Goal: Information Seeking & Learning: Learn about a topic

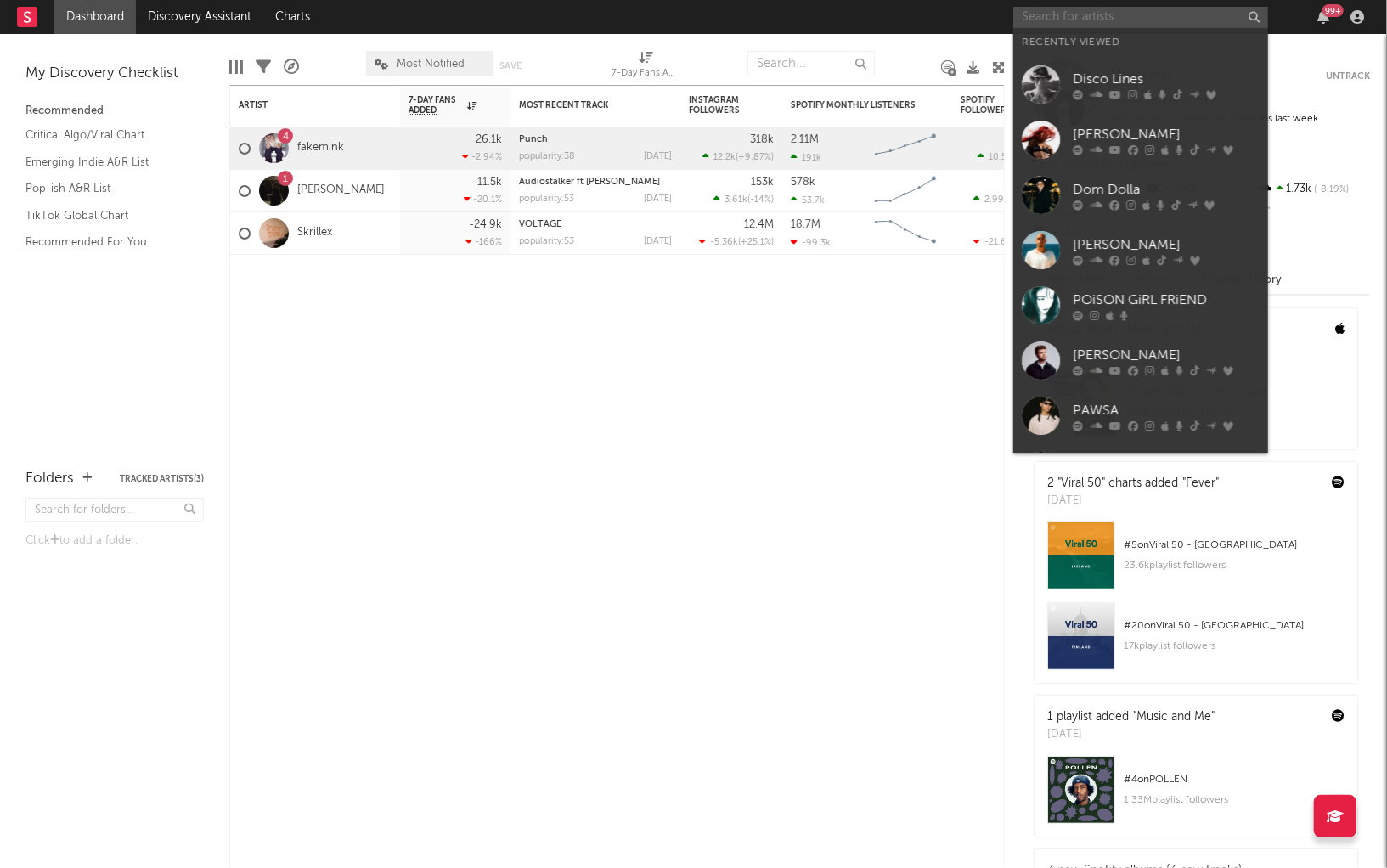
click at [1077, 17] on input "text" at bounding box center [1140, 17] width 255 height 22
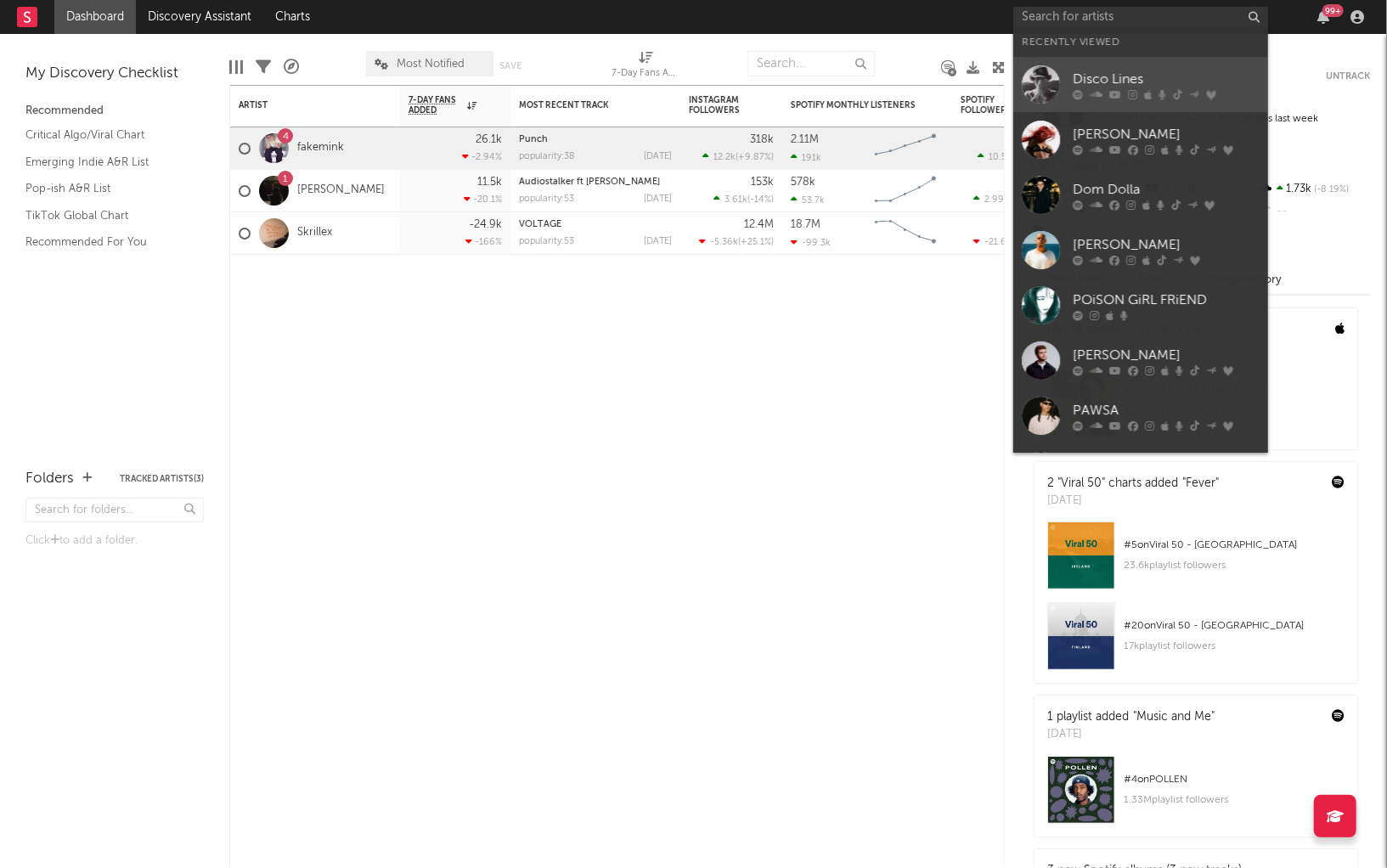
click at [1104, 83] on div "Disco Lines" at bounding box center [1166, 80] width 187 height 21
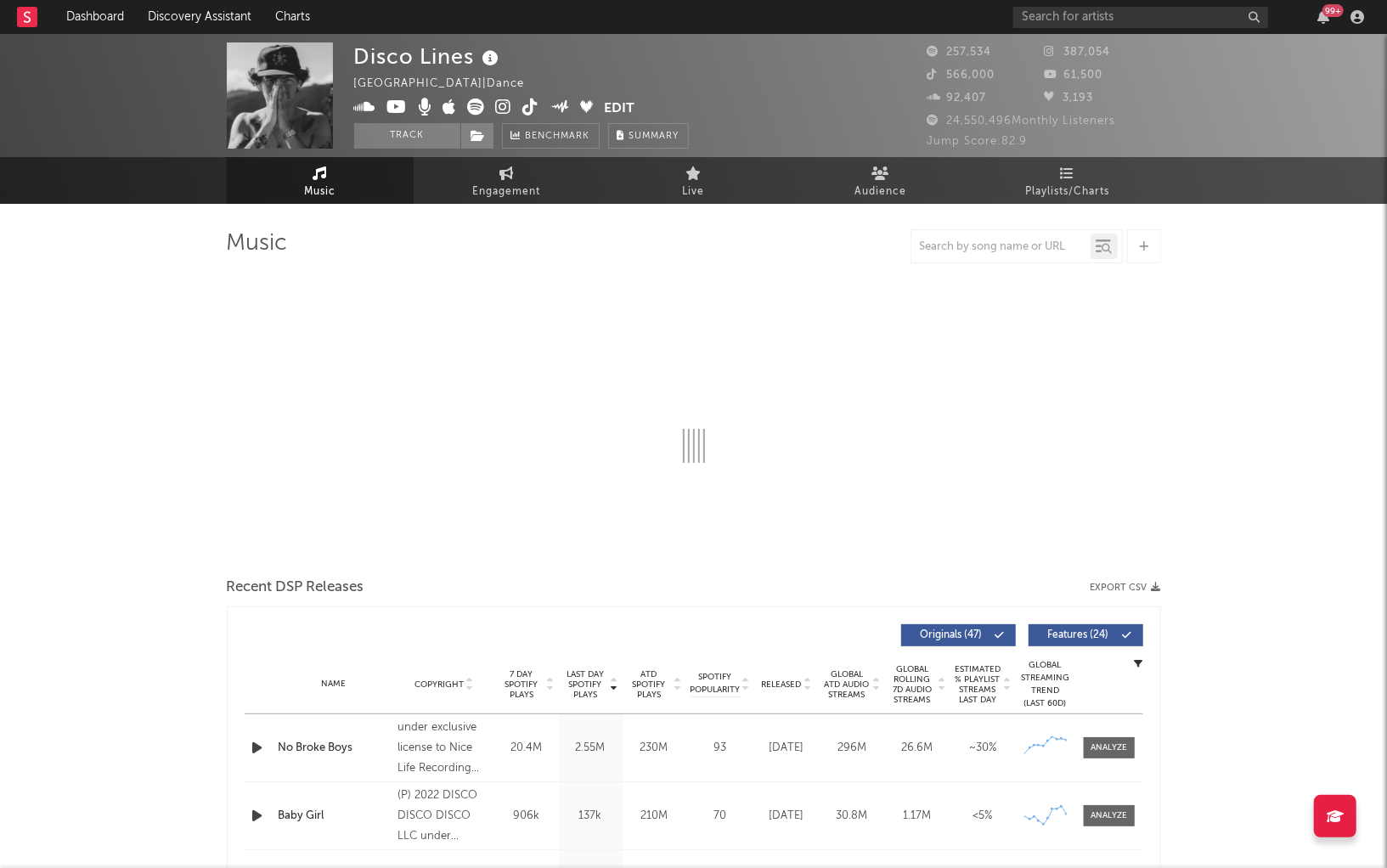
select select "6m"
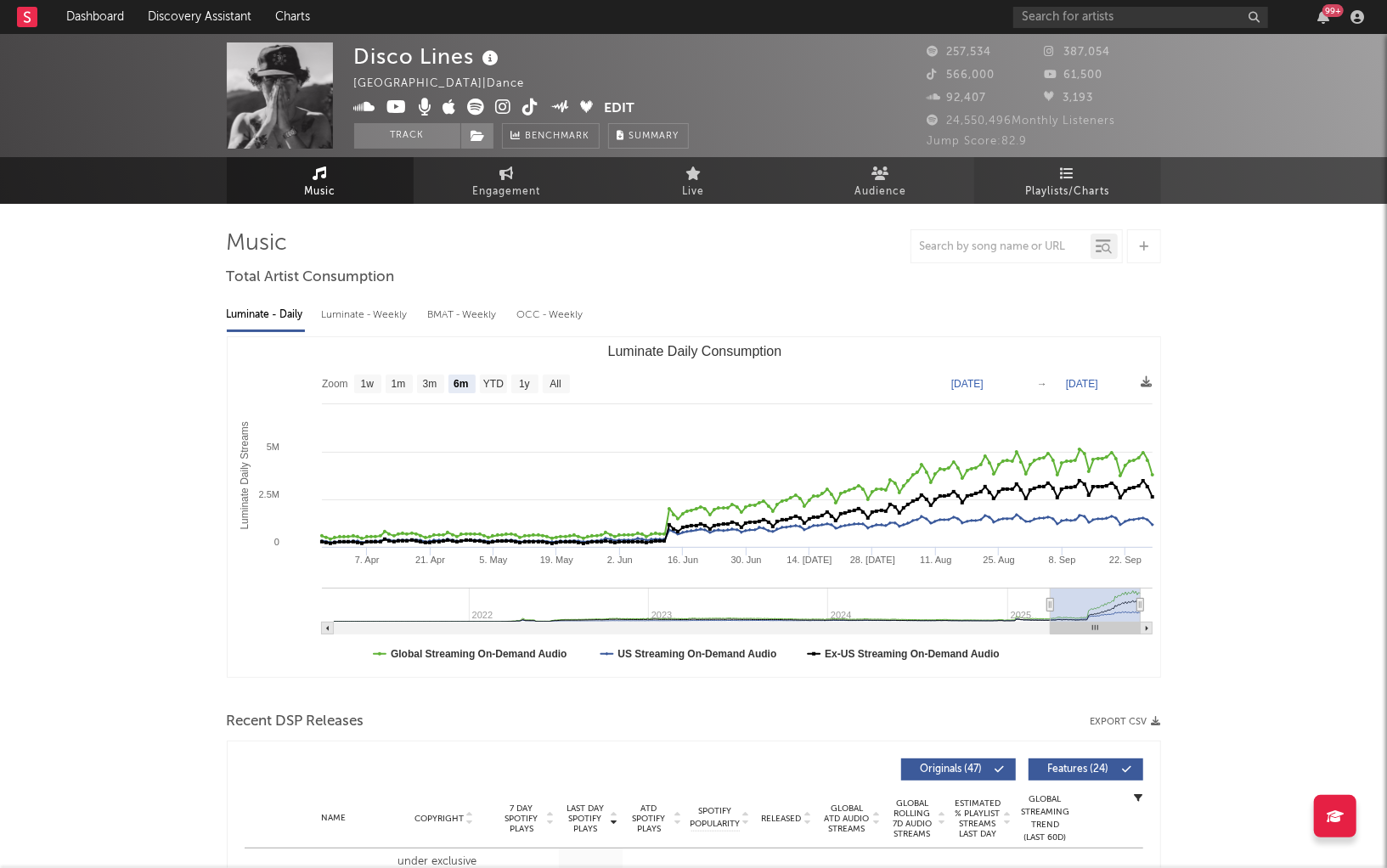
click at [1019, 181] on link "Playlists/Charts" at bounding box center [1067, 181] width 187 height 47
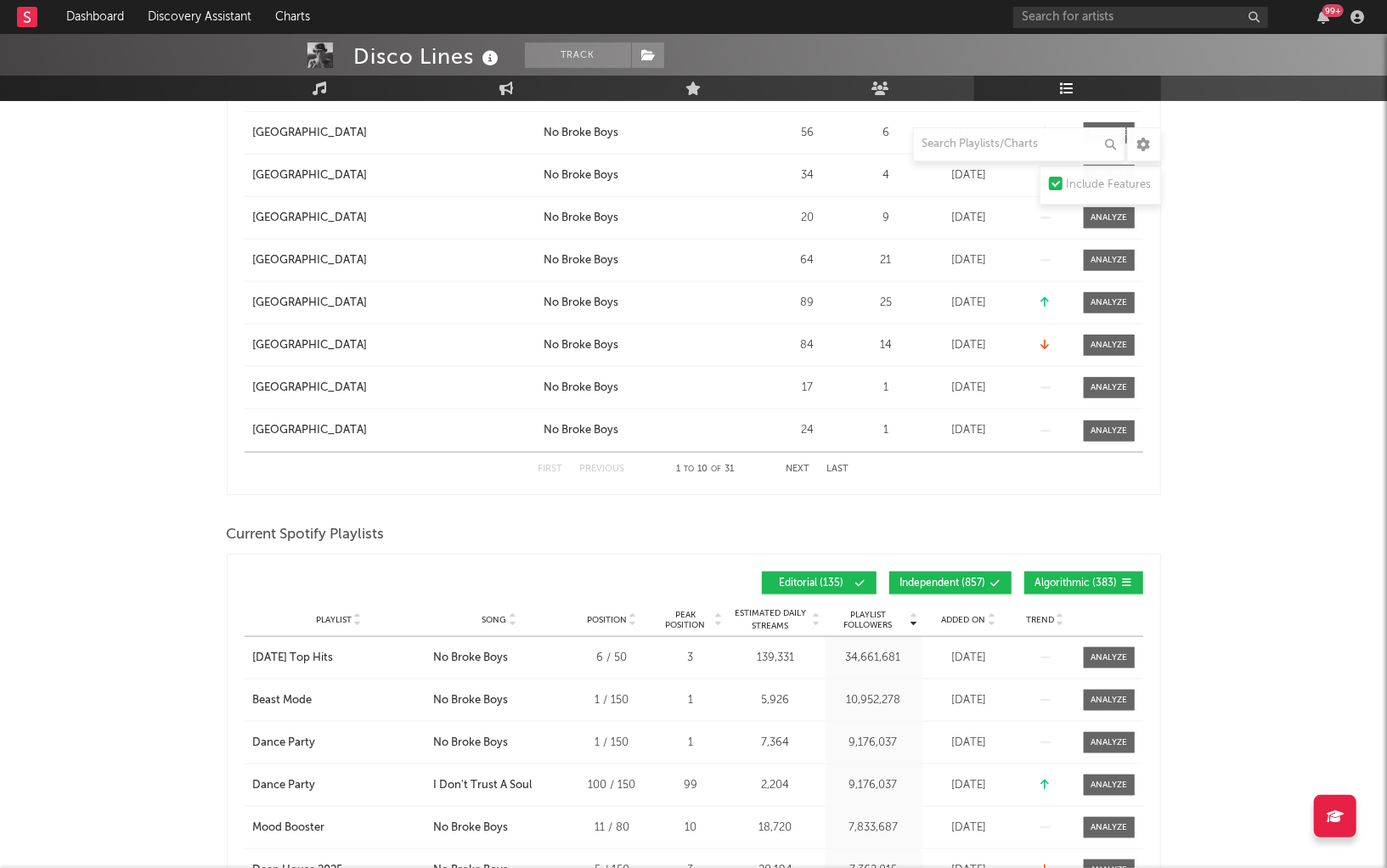
scroll to position [1168, 0]
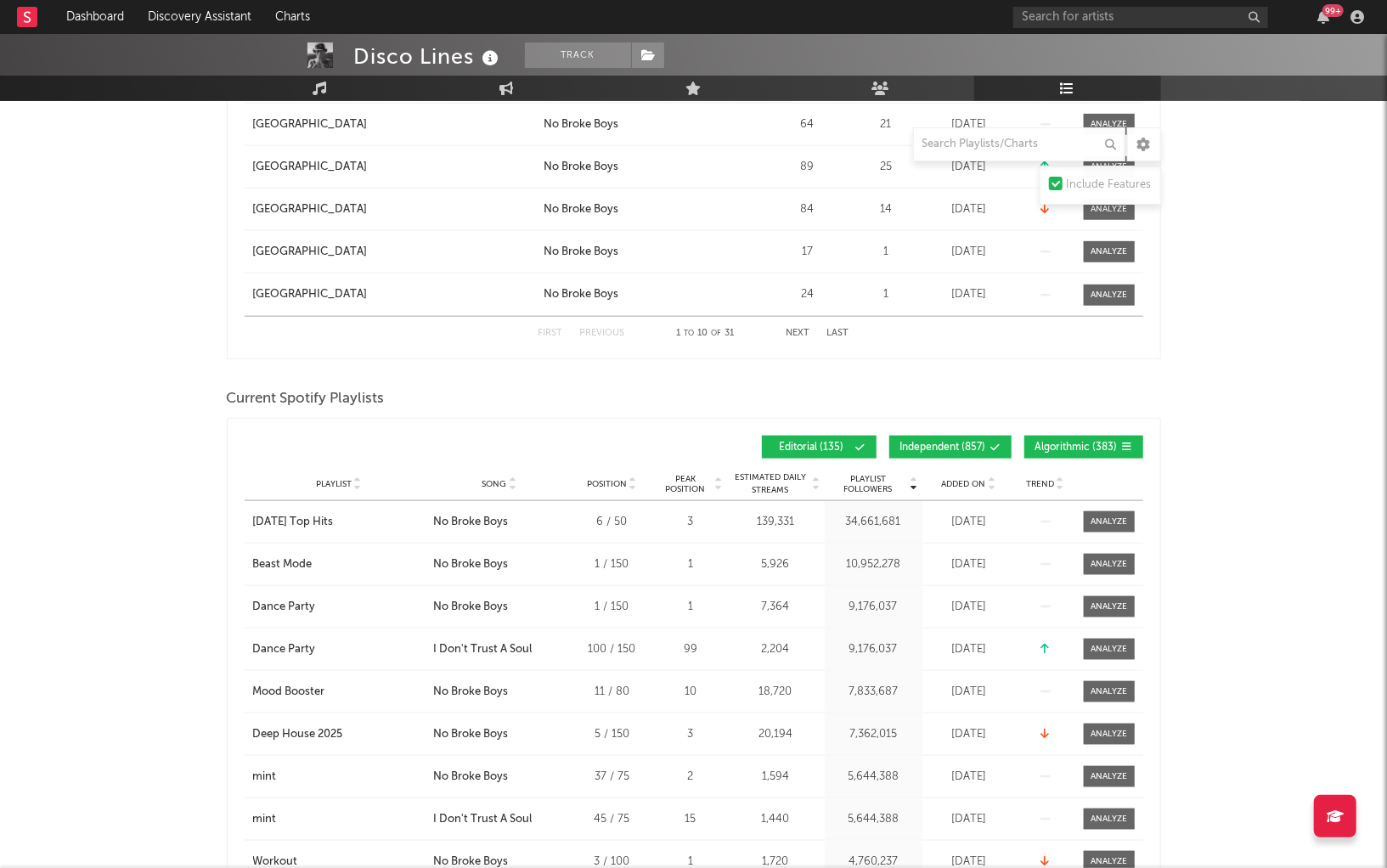
click at [1084, 442] on span "Algorithmic ( 383 )" at bounding box center [1076, 447] width 82 height 10
click at [982, 442] on span "Independent ( 857 )" at bounding box center [942, 447] width 86 height 10
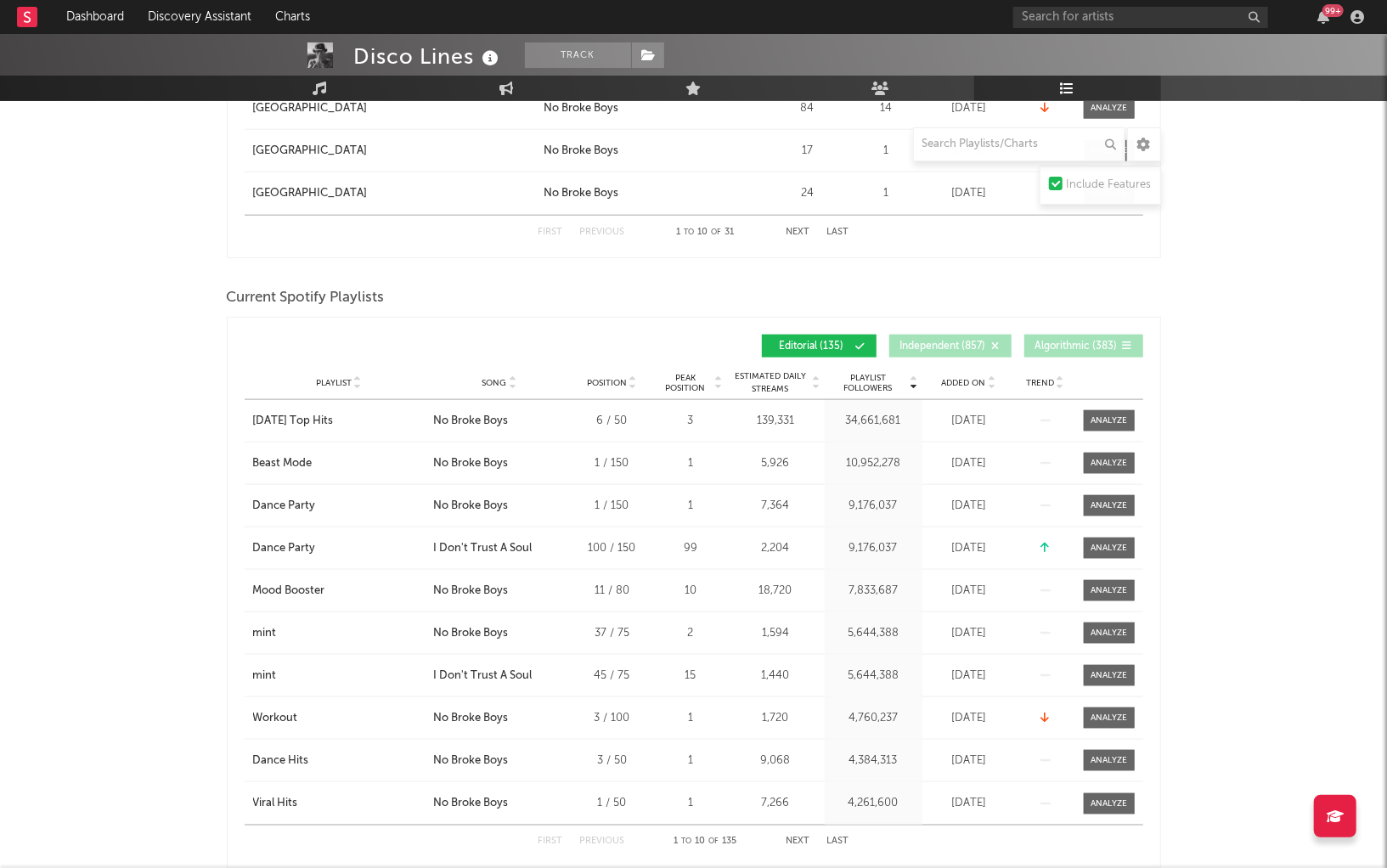
scroll to position [1270, 0]
click at [504, 377] on span "Song" at bounding box center [494, 383] width 25 height 10
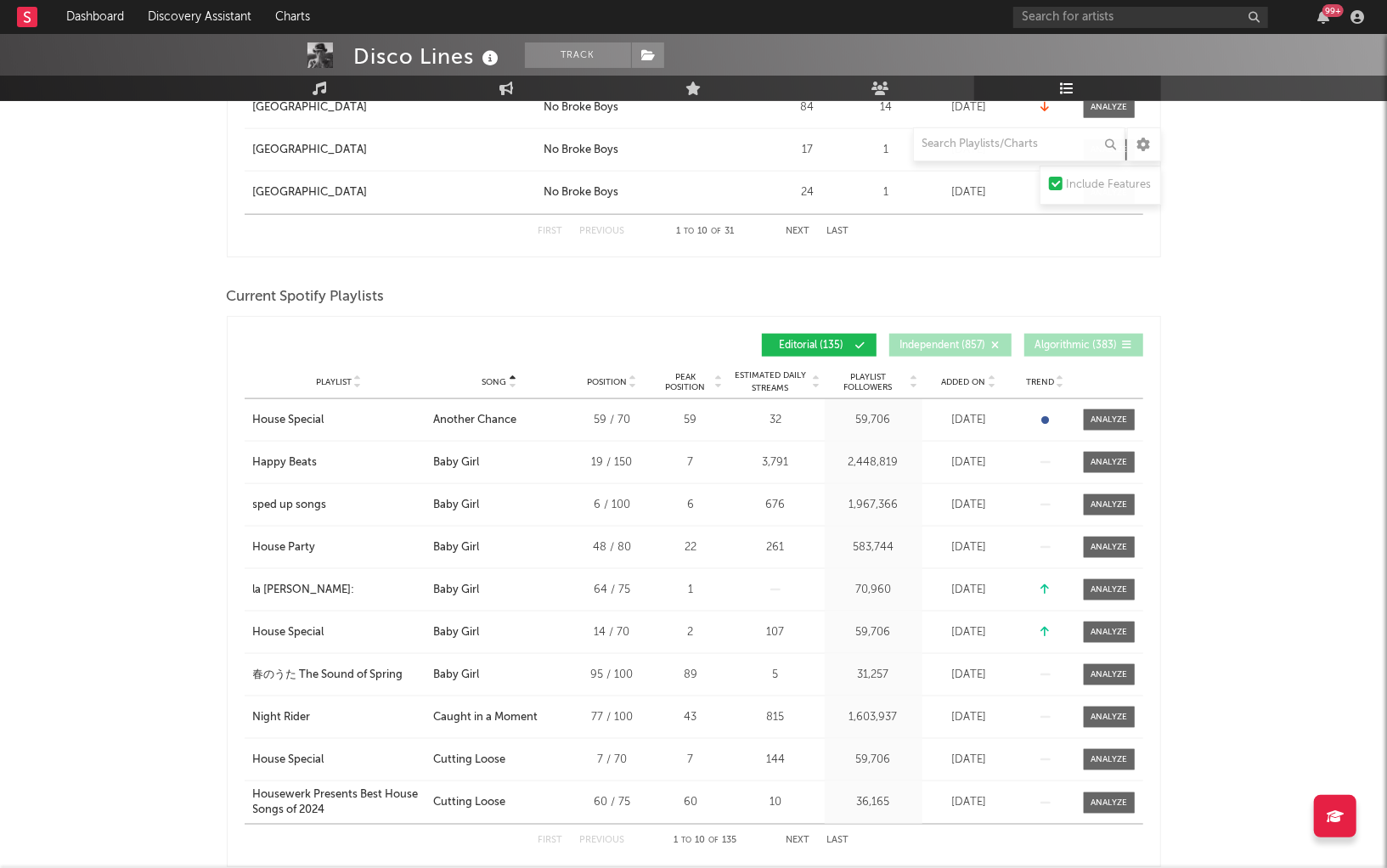
scroll to position [1536, 0]
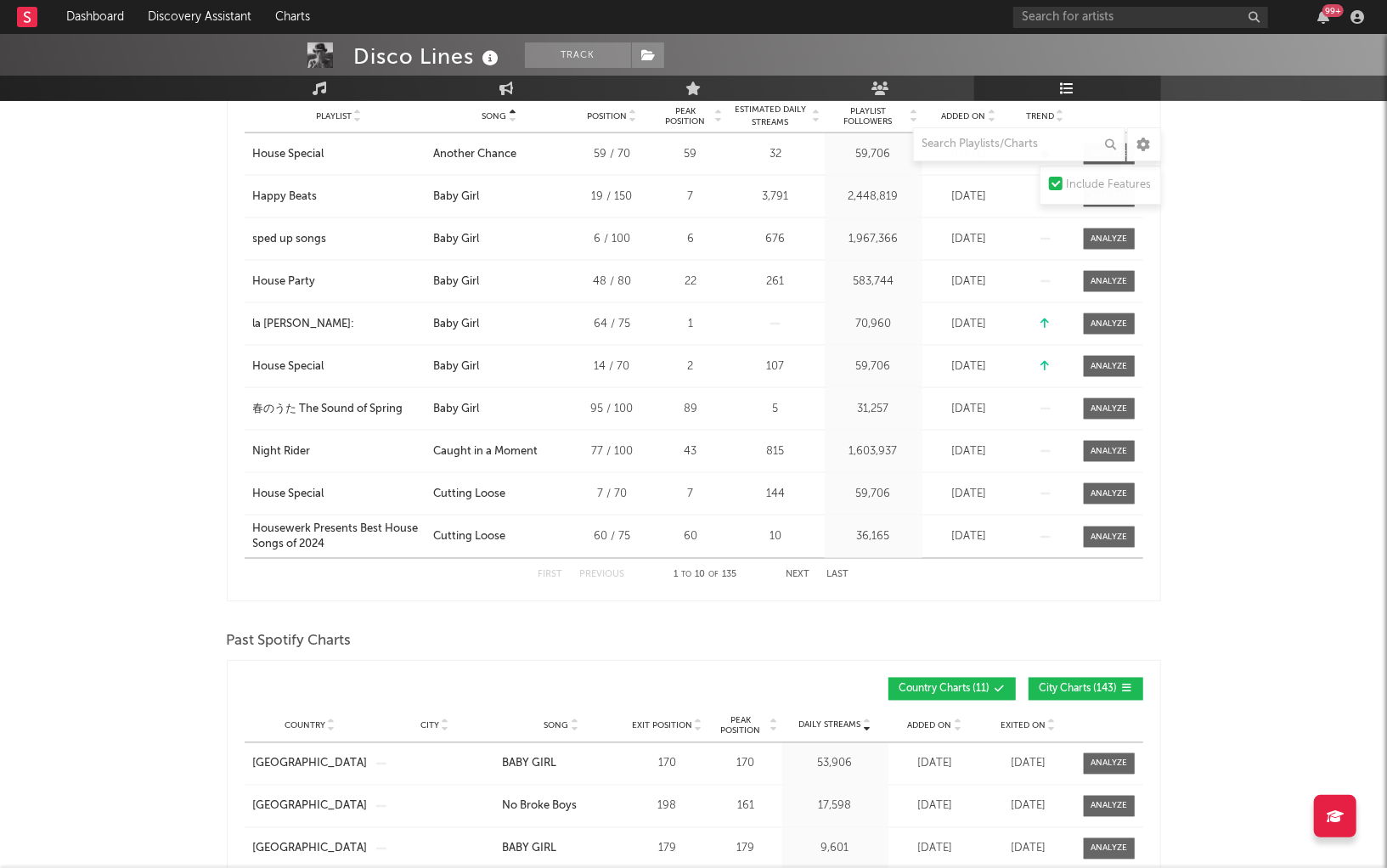
click at [802, 572] on button "Next" at bounding box center [799, 575] width 24 height 10
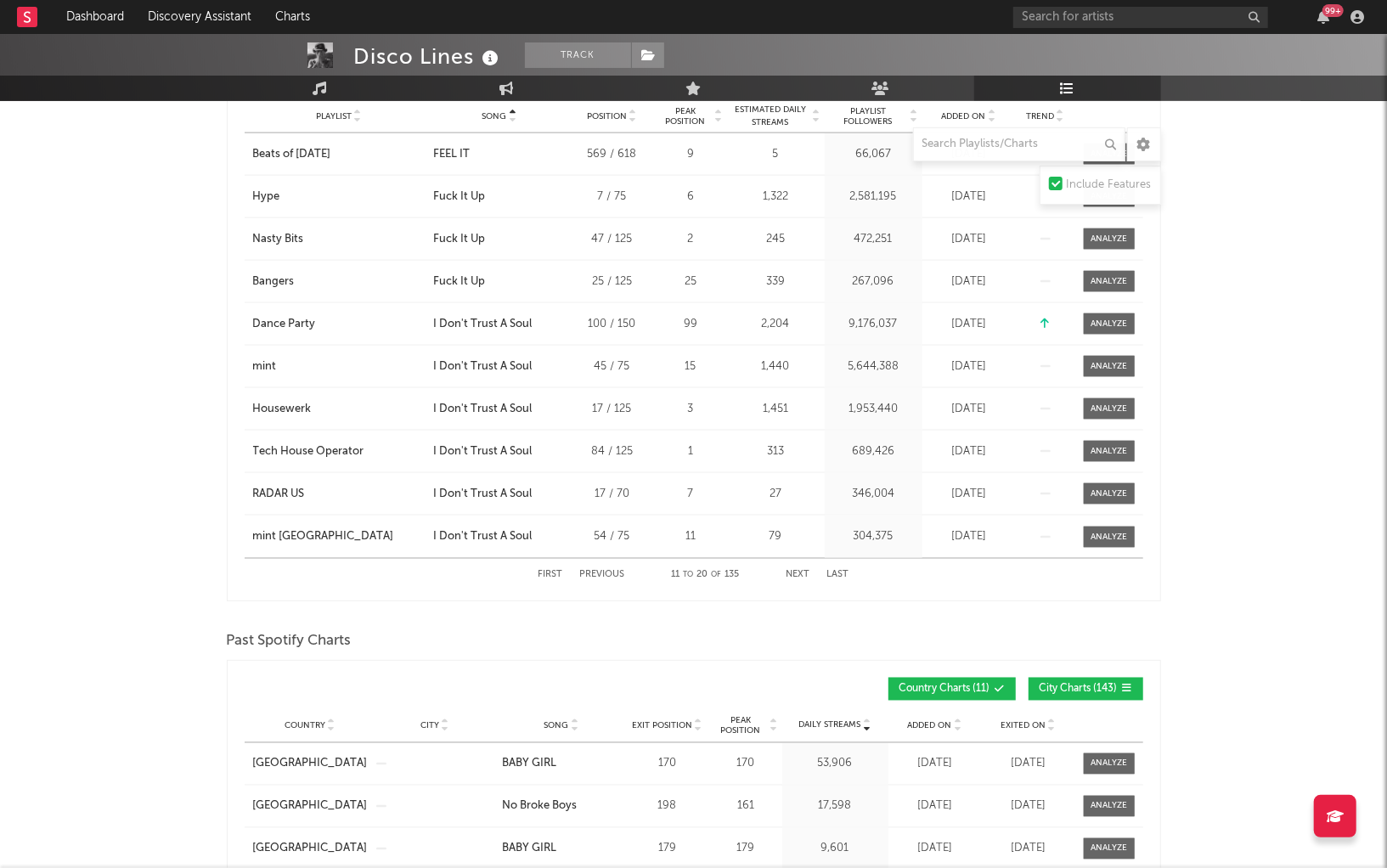
click at [802, 572] on button "Next" at bounding box center [799, 575] width 24 height 10
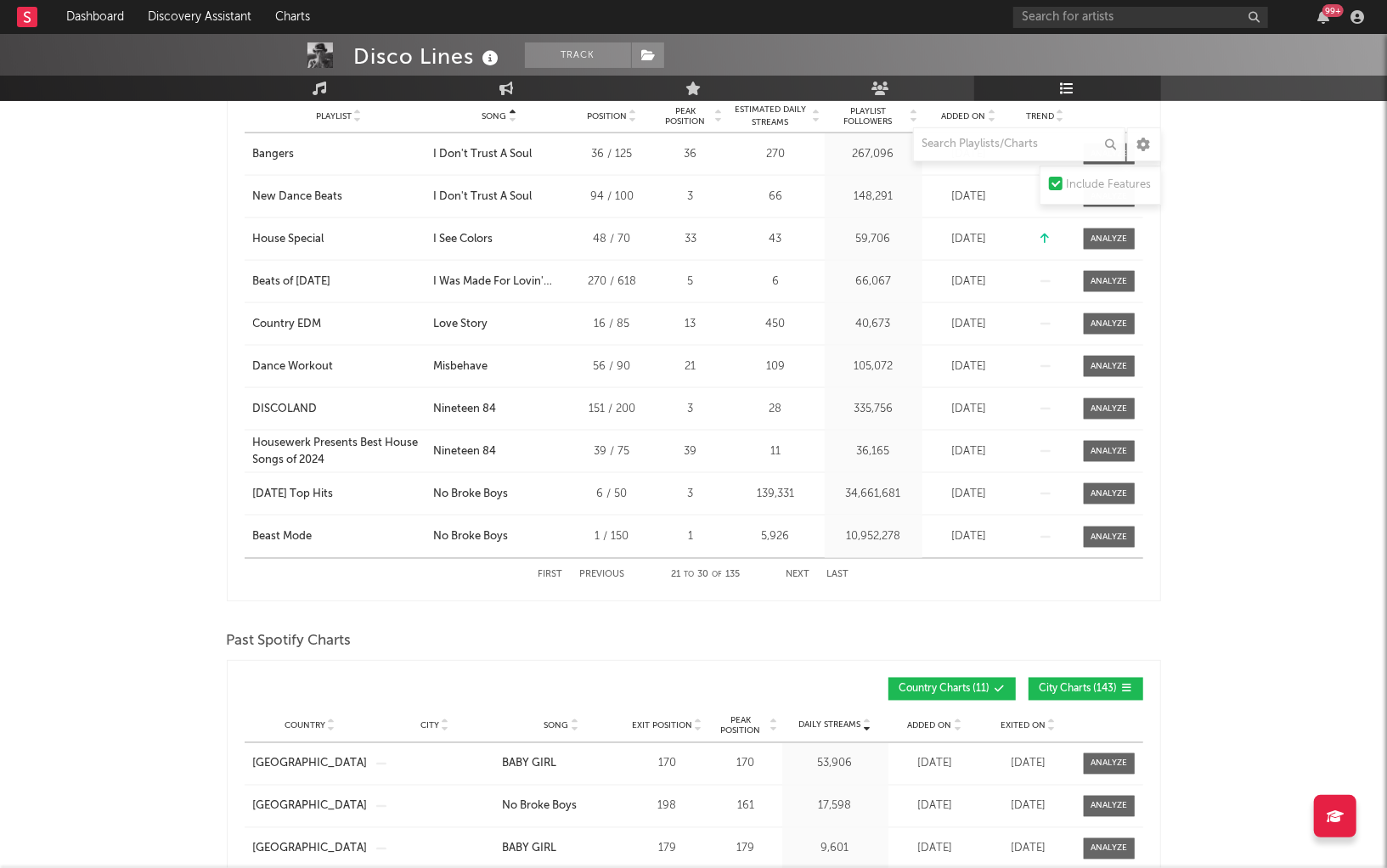
click at [802, 572] on button "Next" at bounding box center [799, 575] width 24 height 10
click at [624, 571] on button "Previous" at bounding box center [603, 575] width 45 height 10
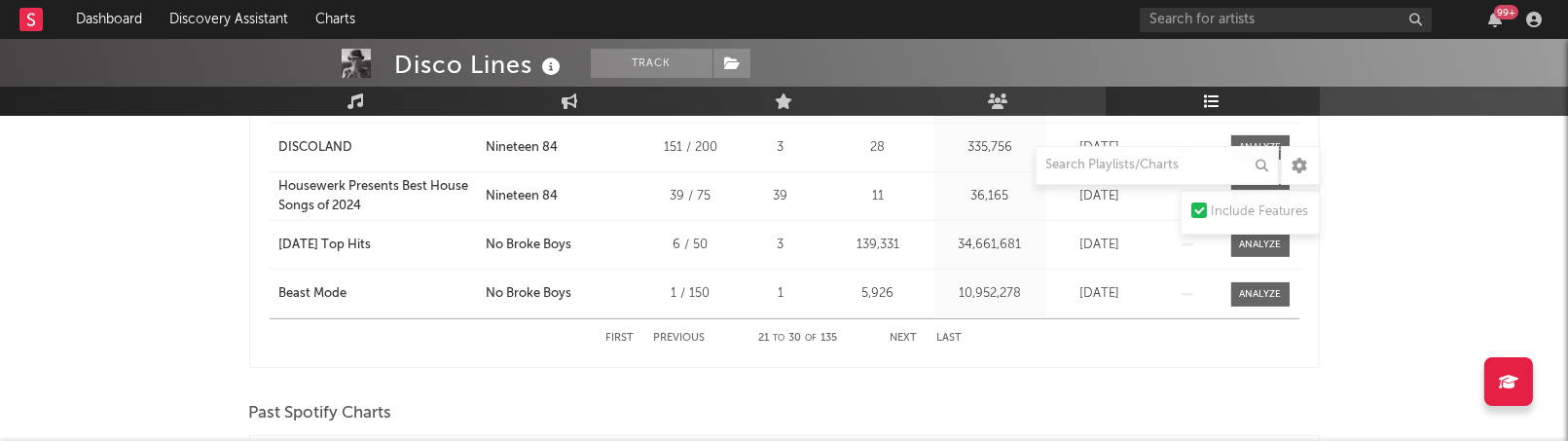
scroll to position [2082, 0]
click at [905, 334] on button "Next" at bounding box center [905, 339] width 28 height 11
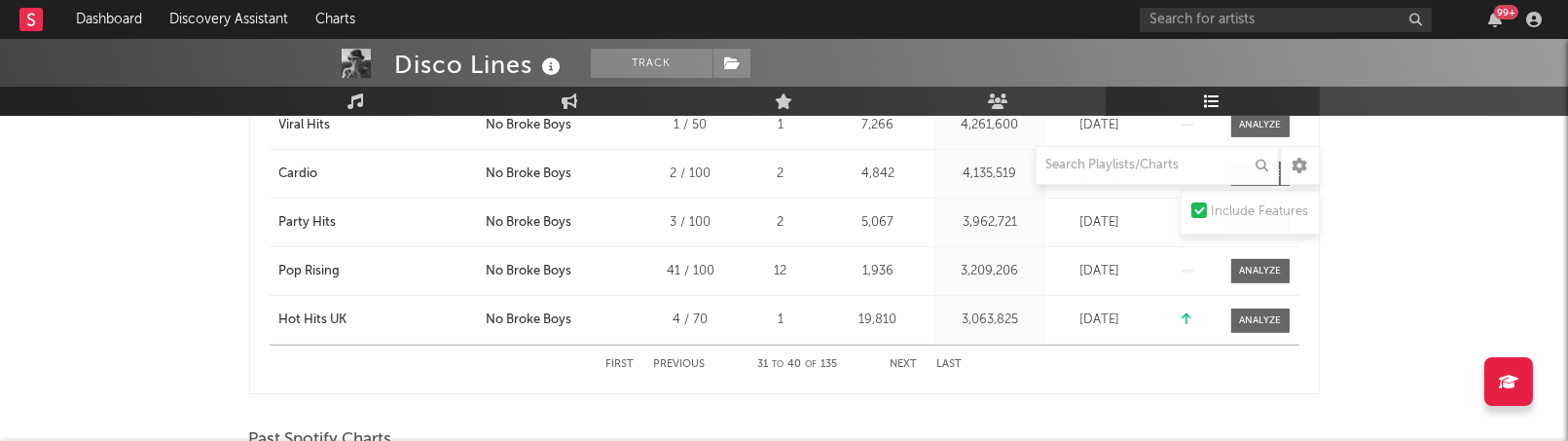
scroll to position [2062, 0]
click at [904, 355] on button "Next" at bounding box center [905, 360] width 28 height 11
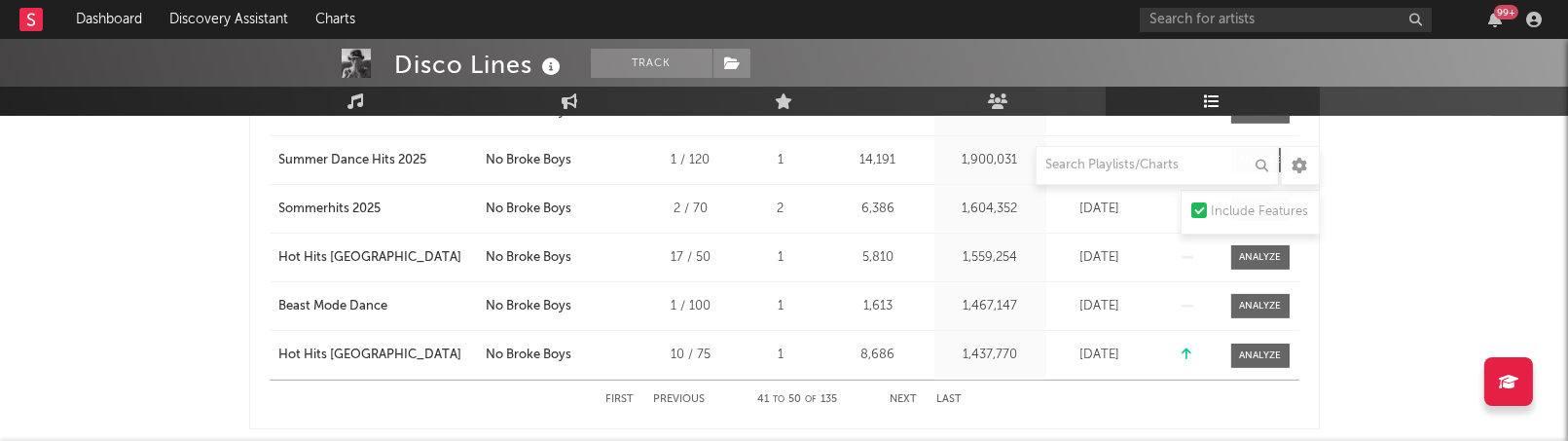
scroll to position [2027, 0]
click at [900, 389] on button "Next" at bounding box center [905, 394] width 28 height 11
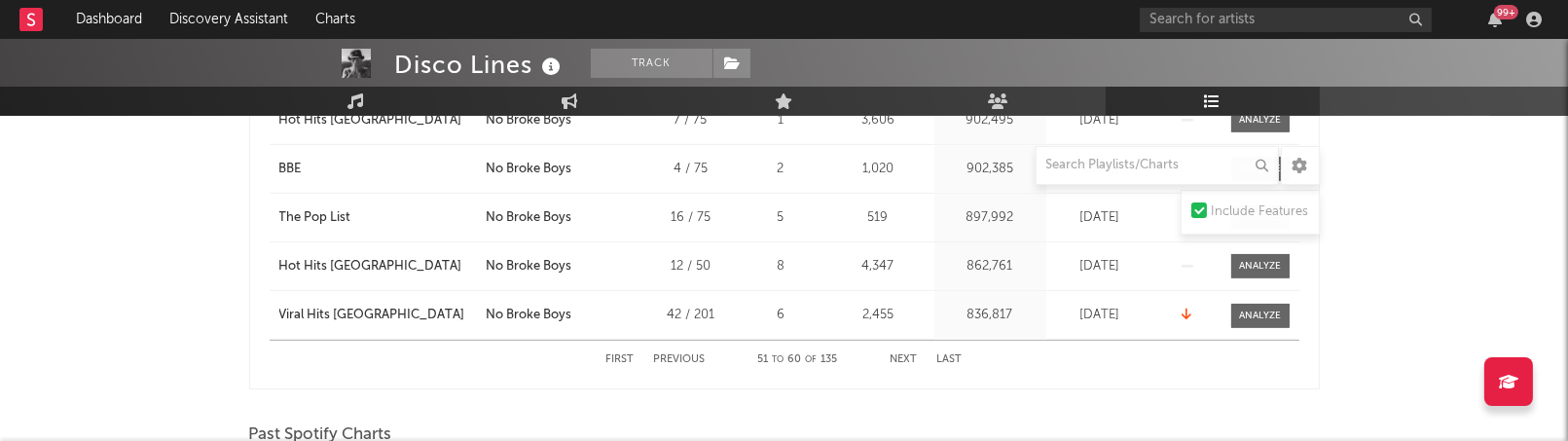
scroll to position [2078, 0]
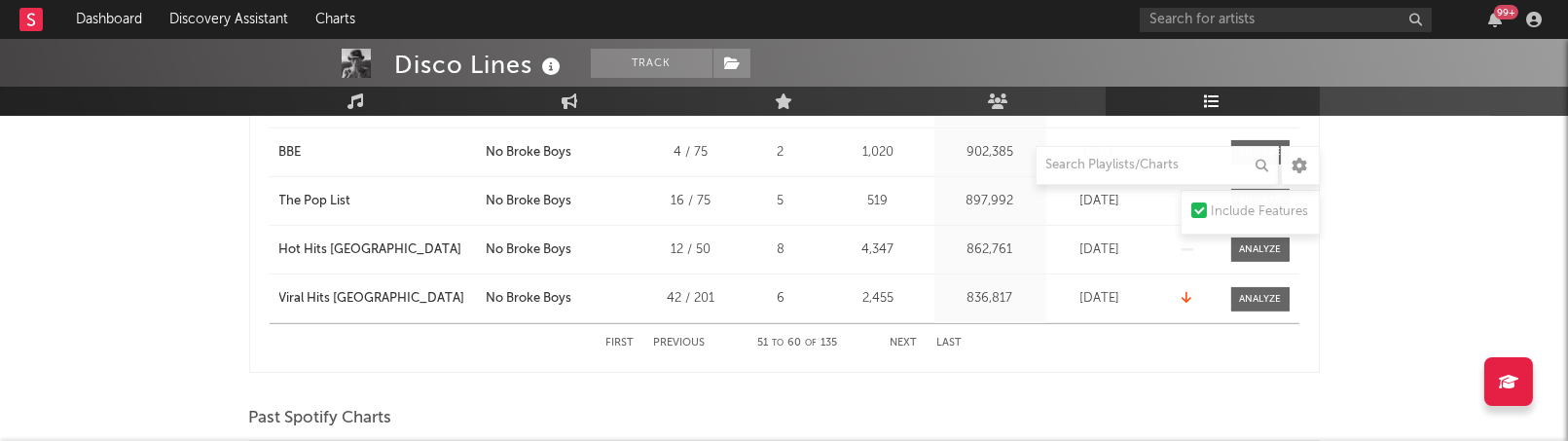
click at [901, 338] on button "Next" at bounding box center [905, 343] width 28 height 11
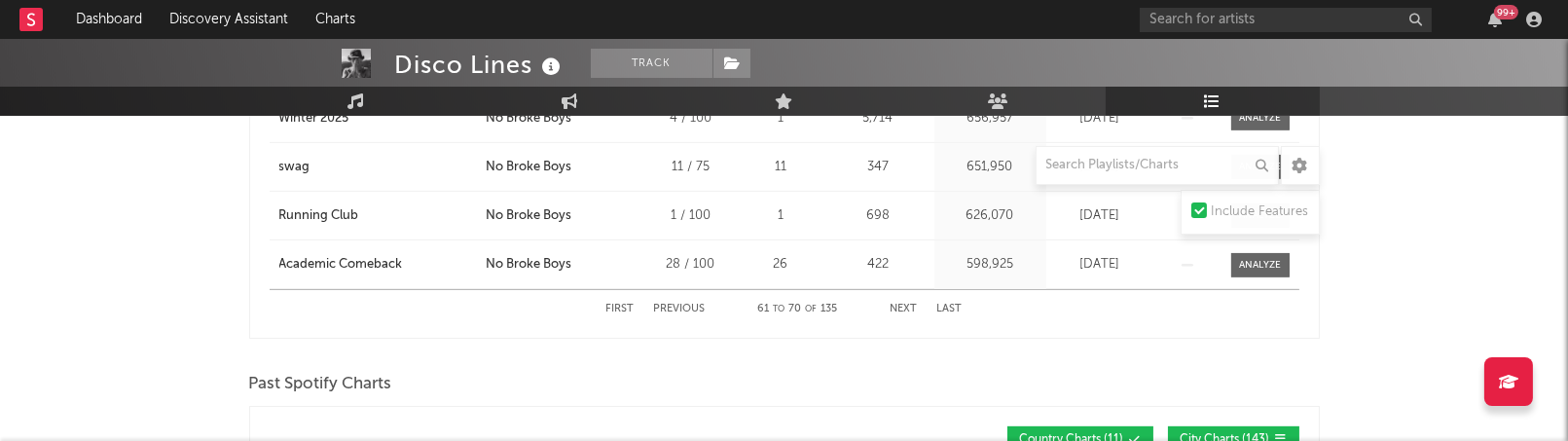
scroll to position [2121, 0]
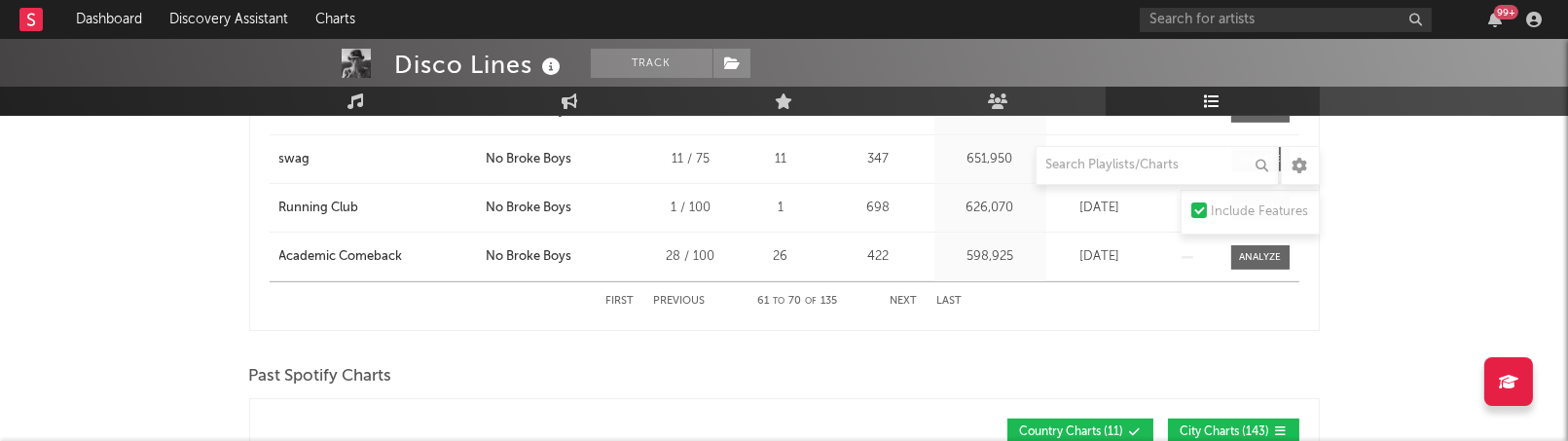
click at [906, 296] on button "Next" at bounding box center [905, 301] width 28 height 11
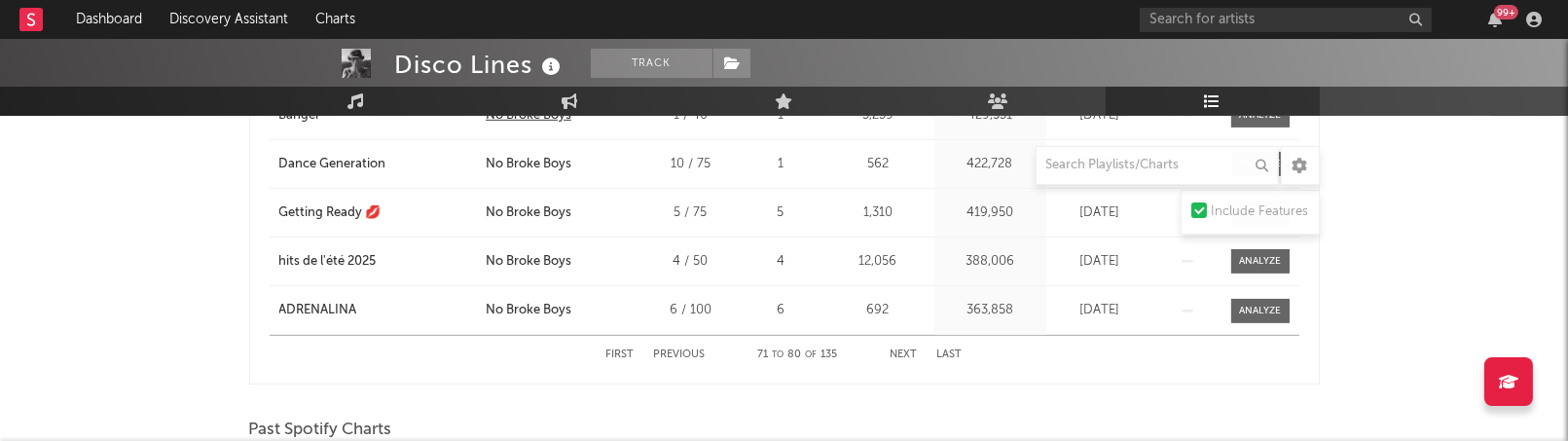
scroll to position [2066, 0]
drag, startPoint x: 258, startPoint y: 214, endPoint x: 378, endPoint y: 212, distance: 120.0
click at [378, 212] on div "Song Playlist Song Position Peak Position Playlist Followers Added On Trend Pos…" at bounding box center [785, 69] width 1071 height 632
copy div "Getting Ready 💋"
click at [905, 352] on button "Next" at bounding box center [905, 356] width 28 height 11
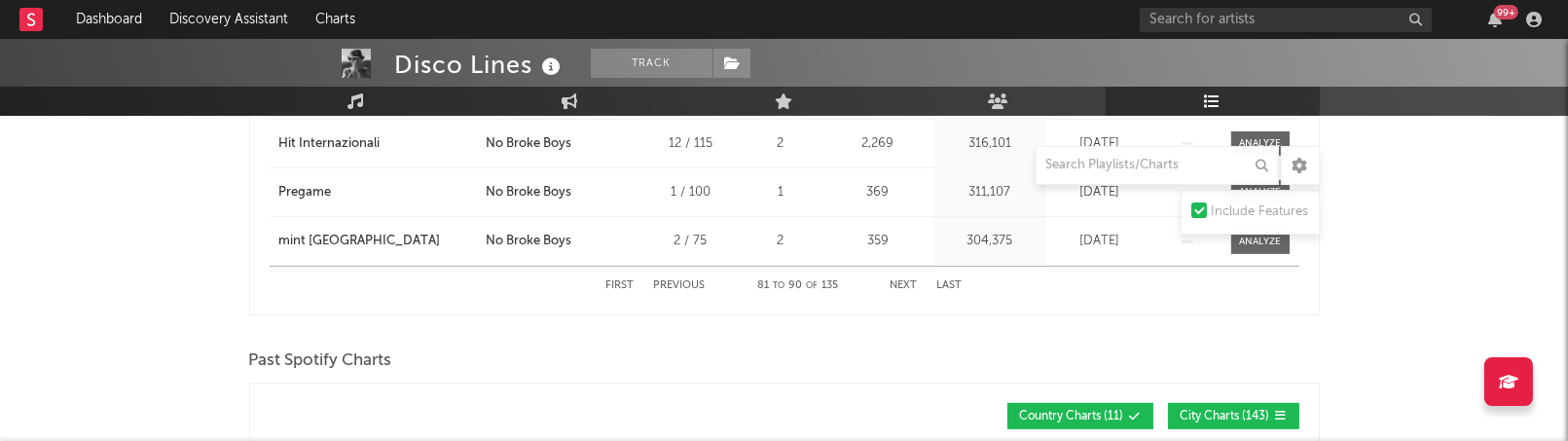
scroll to position [2135, 0]
click at [911, 282] on button "Next" at bounding box center [905, 286] width 28 height 11
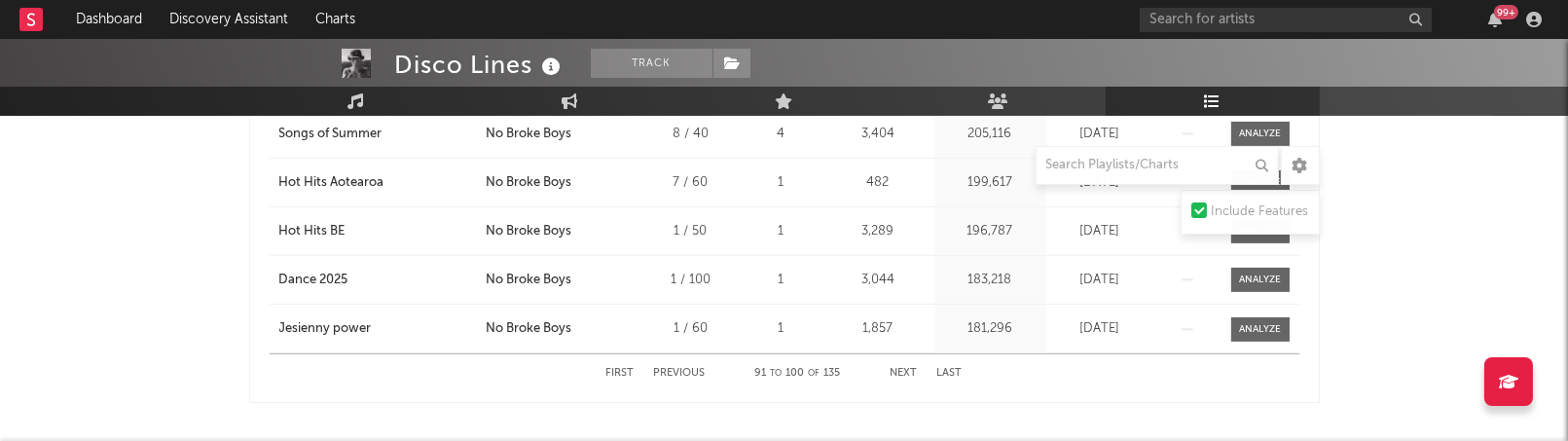
scroll to position [2046, 0]
click at [907, 371] on button "Next" at bounding box center [905, 376] width 28 height 11
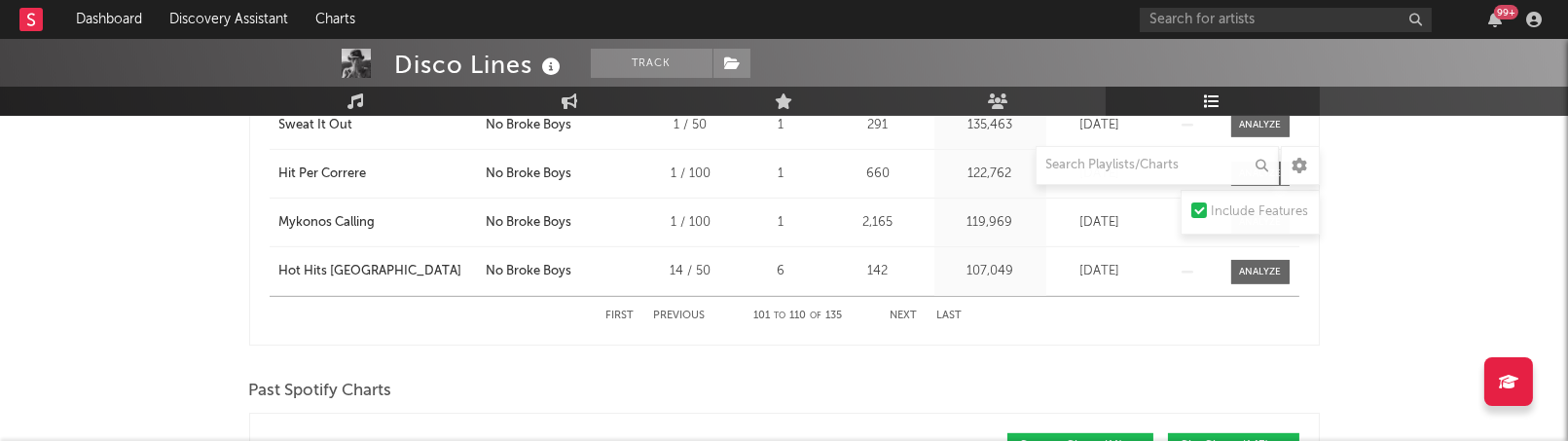
scroll to position [2108, 0]
click at [902, 309] on button "Next" at bounding box center [905, 314] width 28 height 11
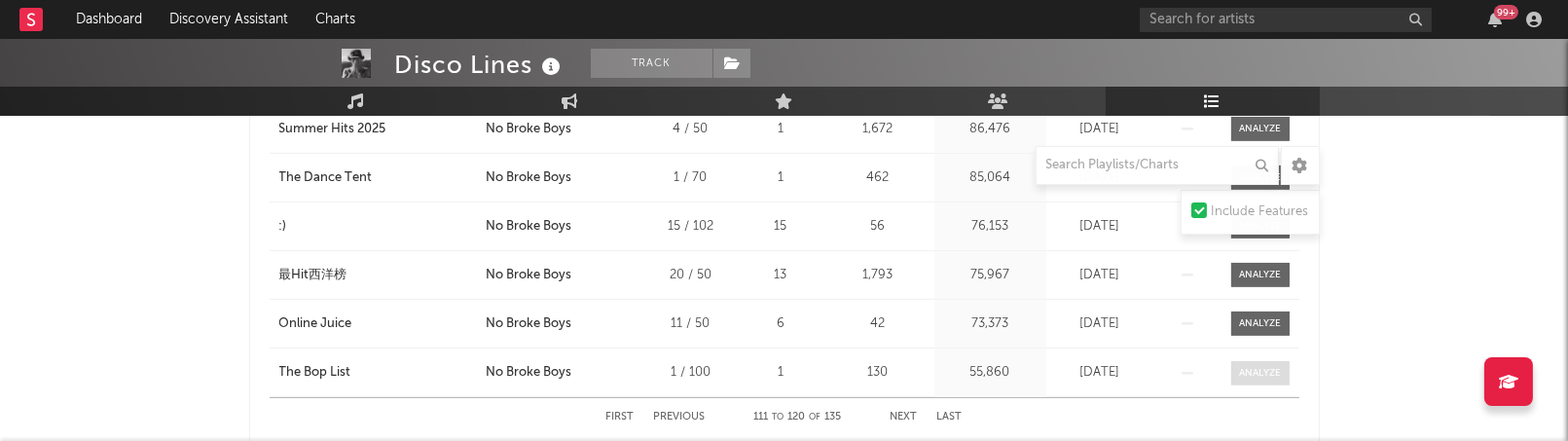
scroll to position [2008, 0]
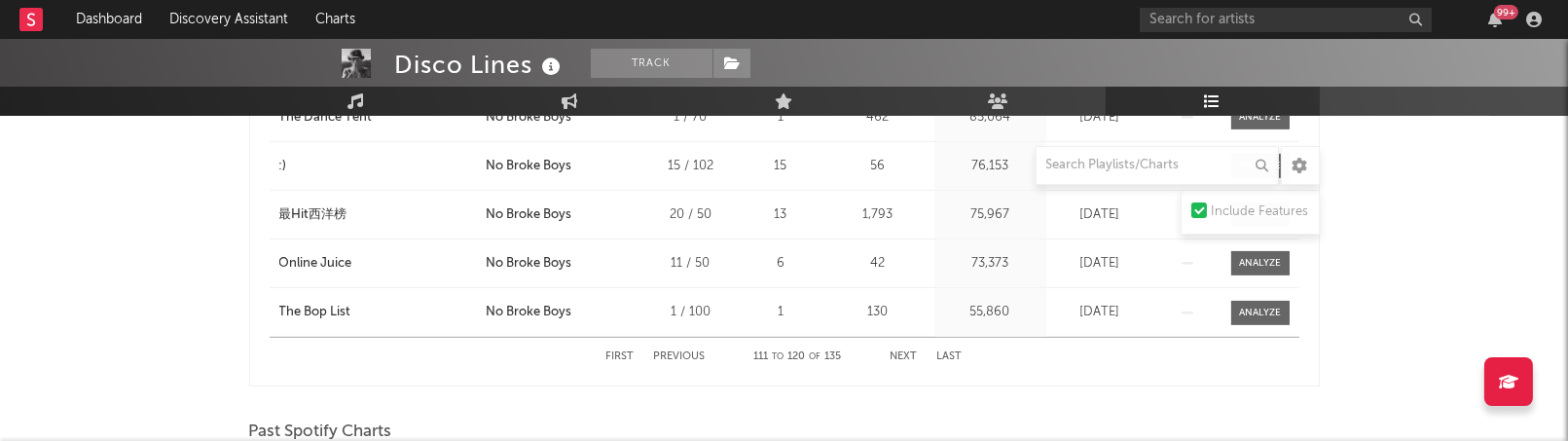
click at [907, 352] on button "Next" at bounding box center [905, 357] width 28 height 11
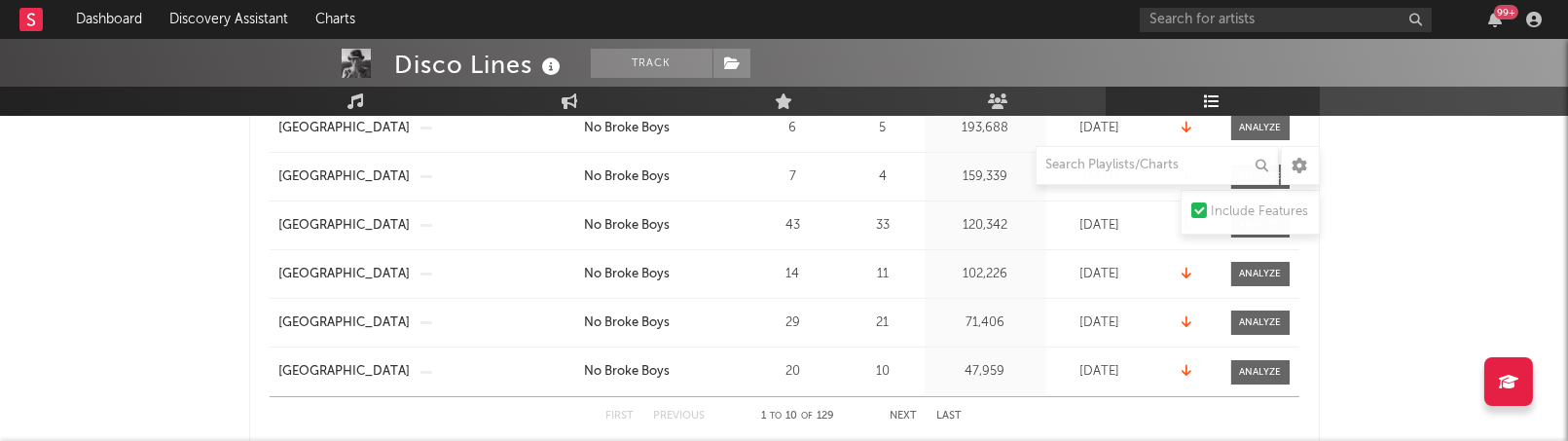
scroll to position [0, 0]
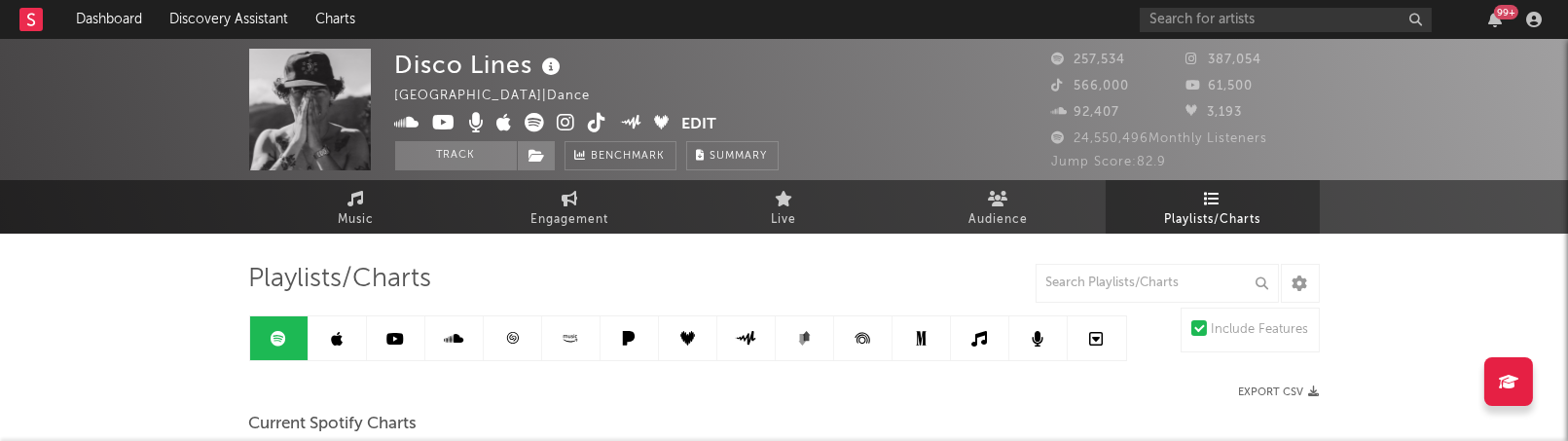
click at [570, 336] on icon at bounding box center [569, 336] width 3 height 3
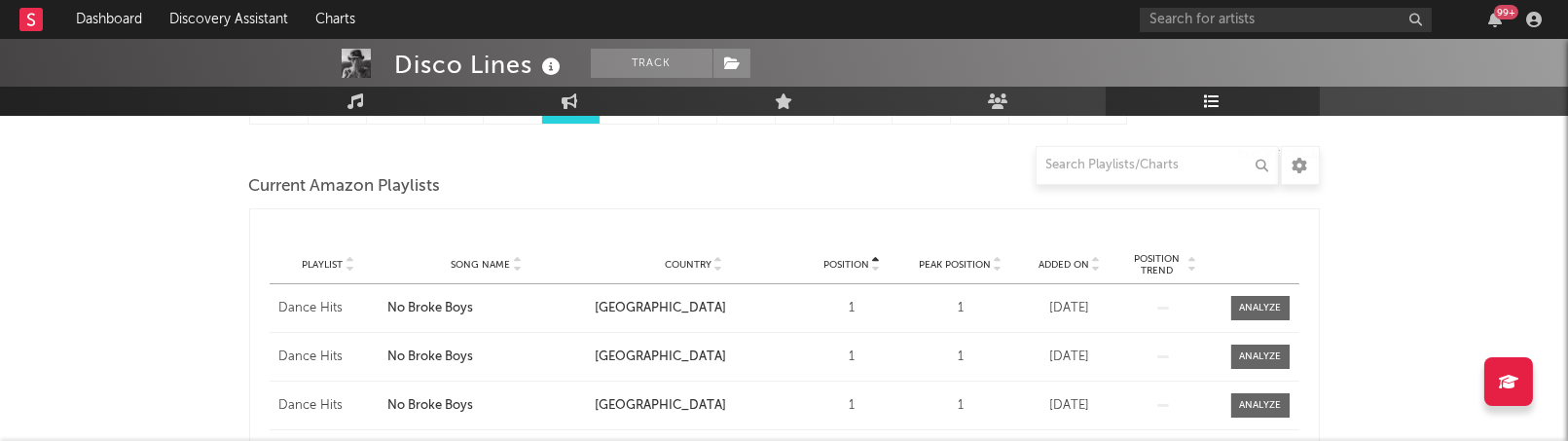
scroll to position [212, 0]
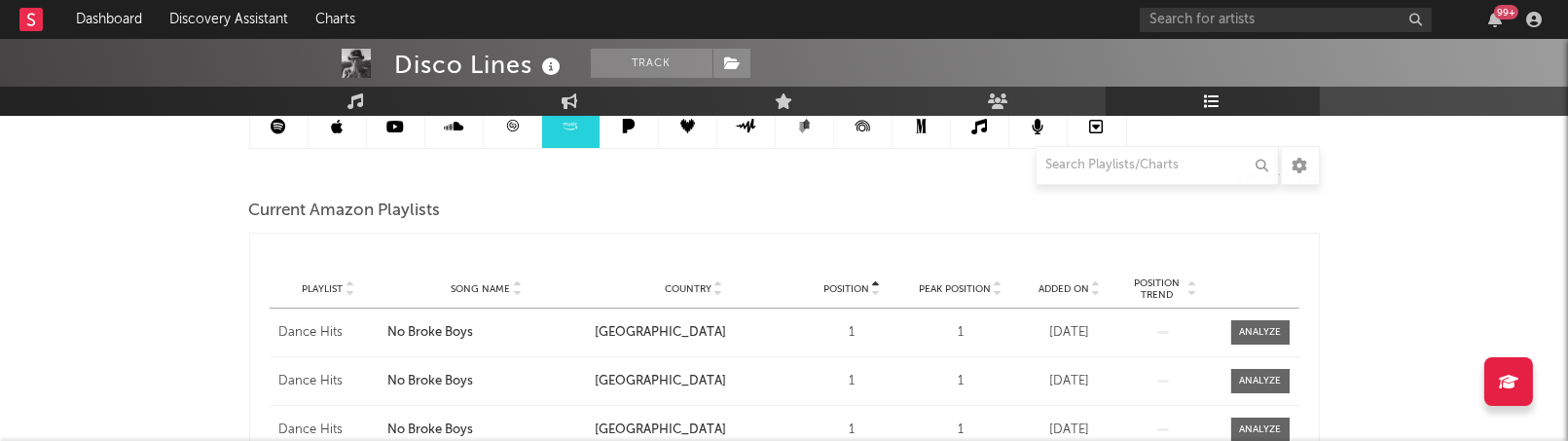
click at [496, 277] on div "Playlist Song Name Country Position Peak Position Added On Exited On Position T…" at bounding box center [784, 288] width 1029 height 39
click at [493, 283] on span "Song Name" at bounding box center [480, 289] width 59 height 12
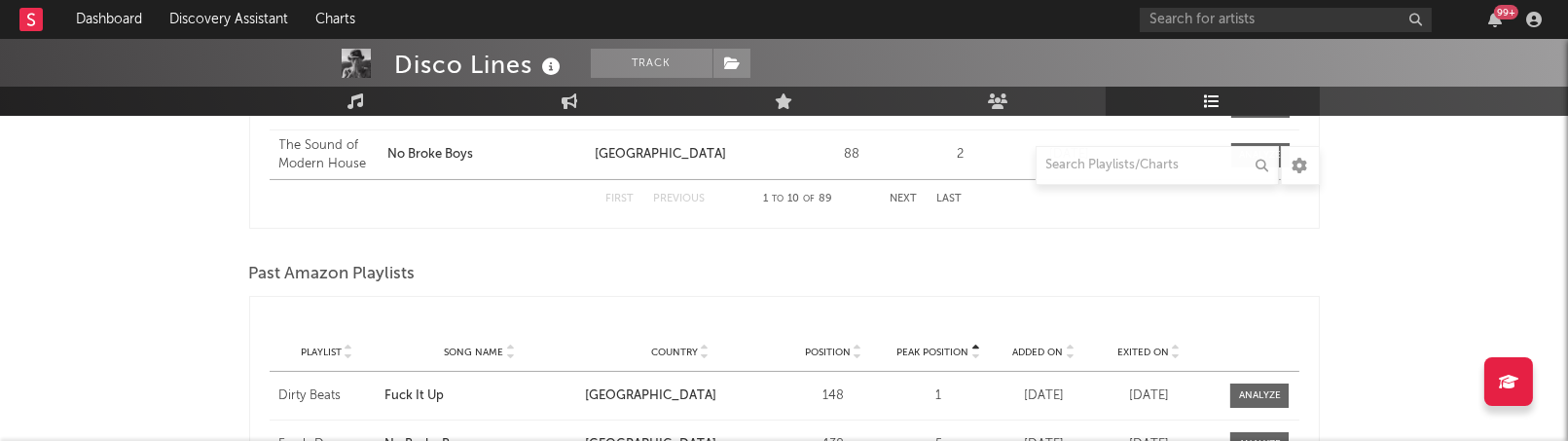
scroll to position [698, 0]
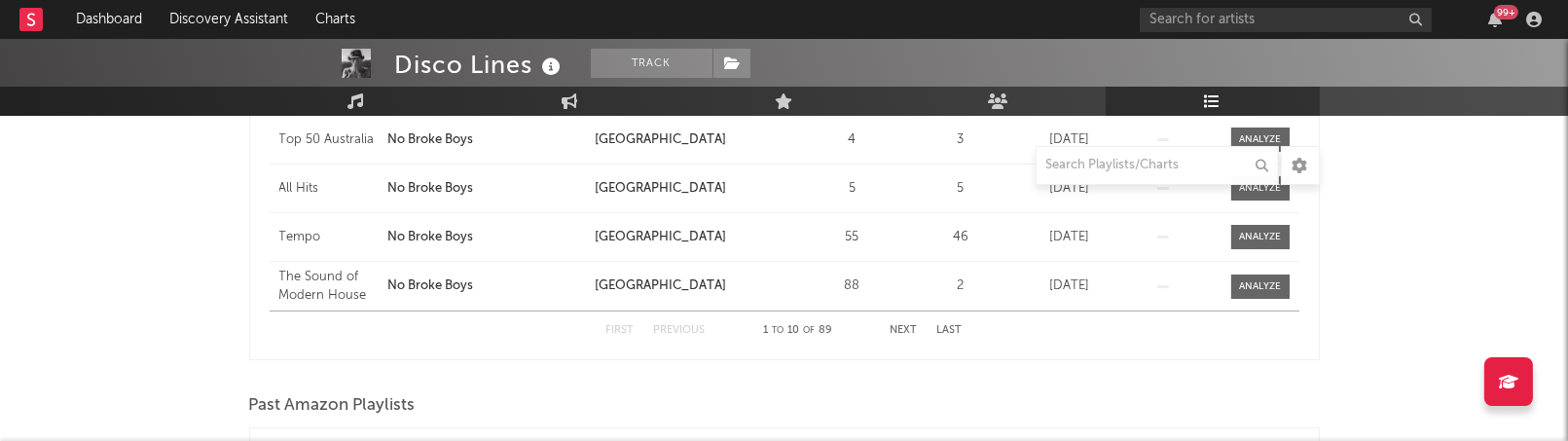
click at [904, 325] on button "Next" at bounding box center [905, 330] width 28 height 11
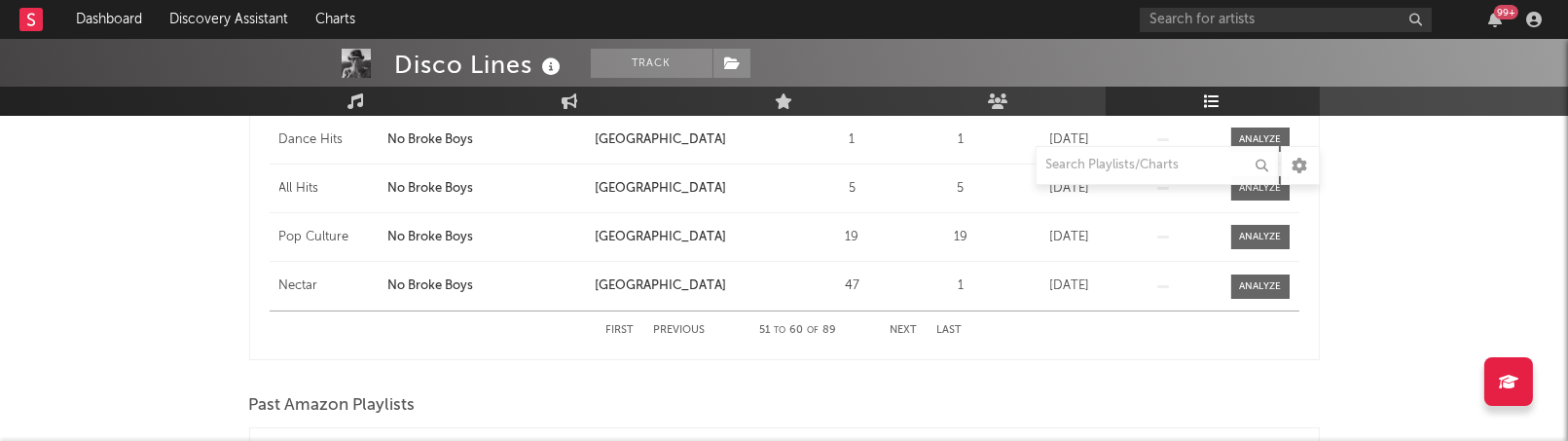
click at [904, 325] on button "Next" at bounding box center [905, 330] width 28 height 11
click at [689, 328] on button "Previous" at bounding box center [680, 330] width 51 height 11
click at [903, 328] on button "Next" at bounding box center [905, 330] width 28 height 11
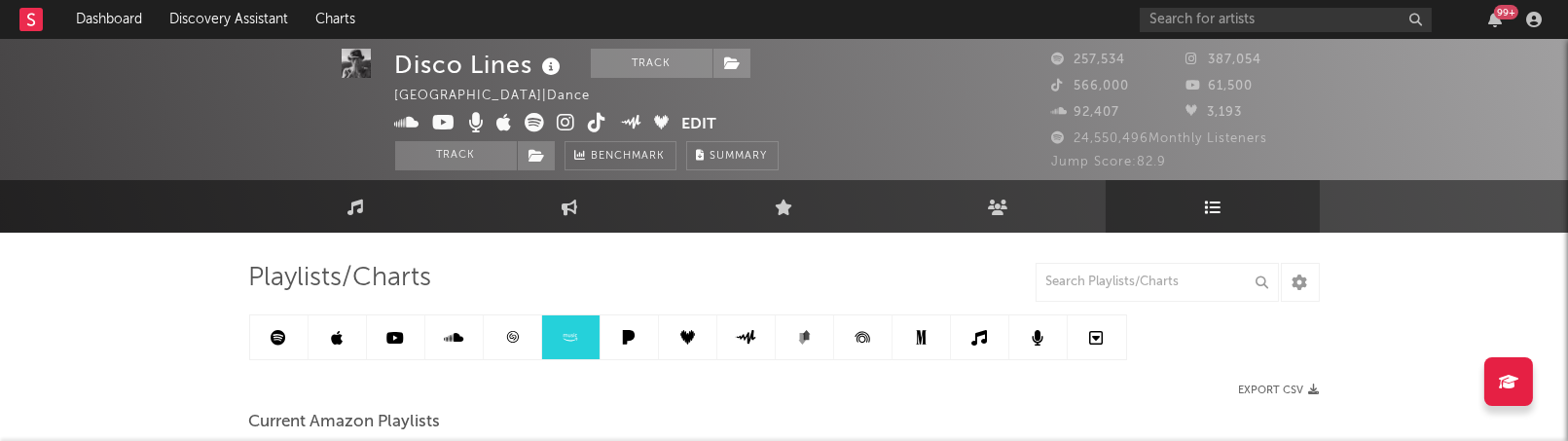
scroll to position [2, 0]
drag, startPoint x: 333, startPoint y: 324, endPoint x: 348, endPoint y: 346, distance: 26.6
click at [333, 324] on link at bounding box center [338, 337] width 58 height 44
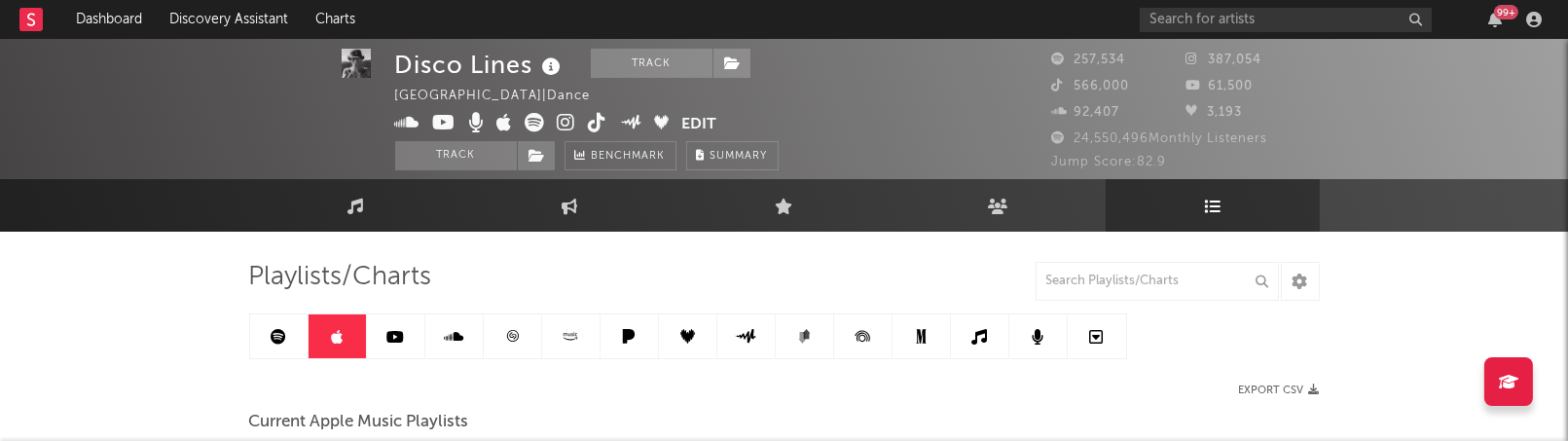
click at [348, 346] on link at bounding box center [338, 337] width 58 height 44
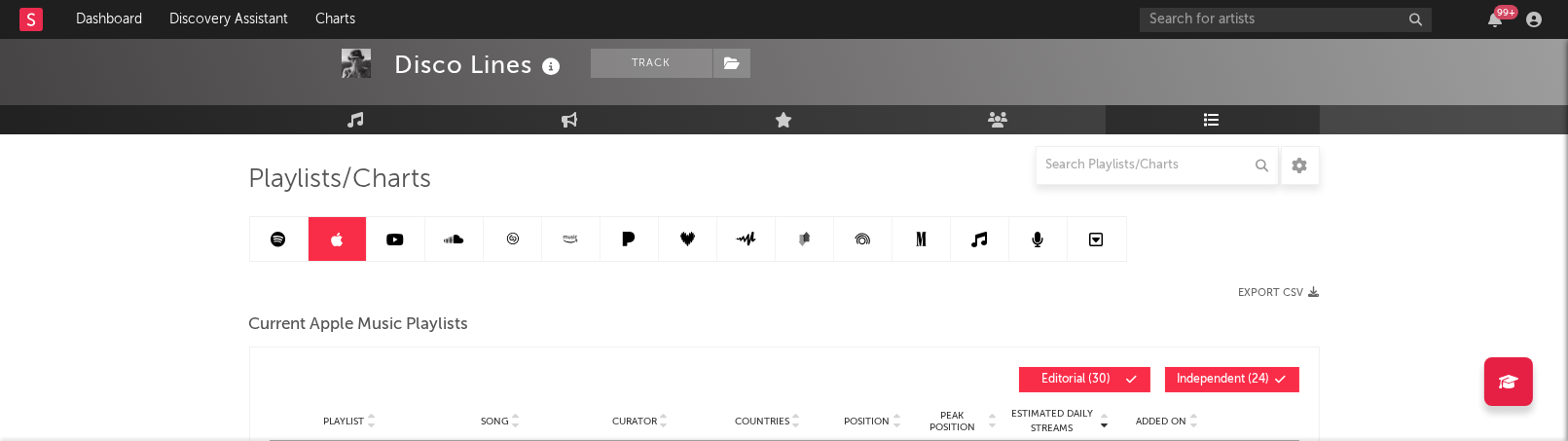
scroll to position [179, 0]
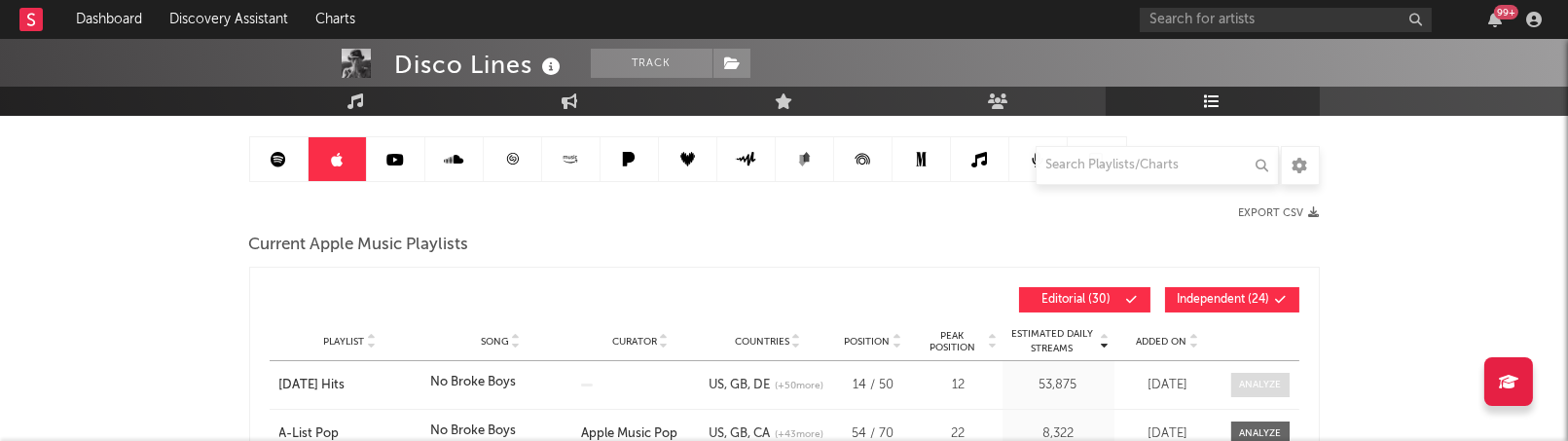
click at [1244, 379] on div at bounding box center [1260, 386] width 42 height 15
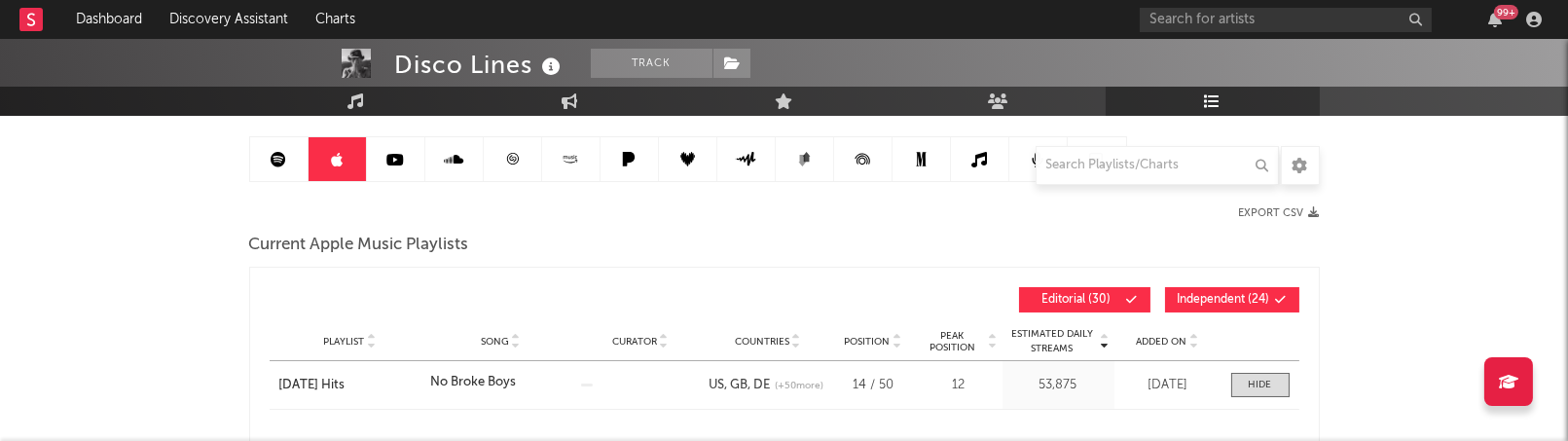
select select "1w"
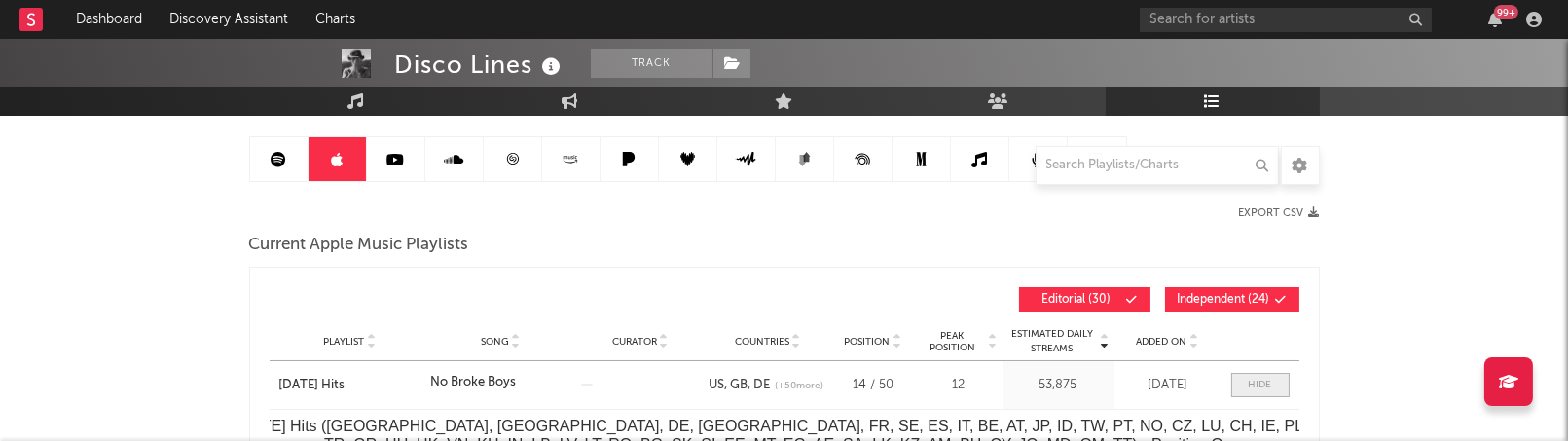
click at [1252, 384] on div at bounding box center [1261, 386] width 24 height 15
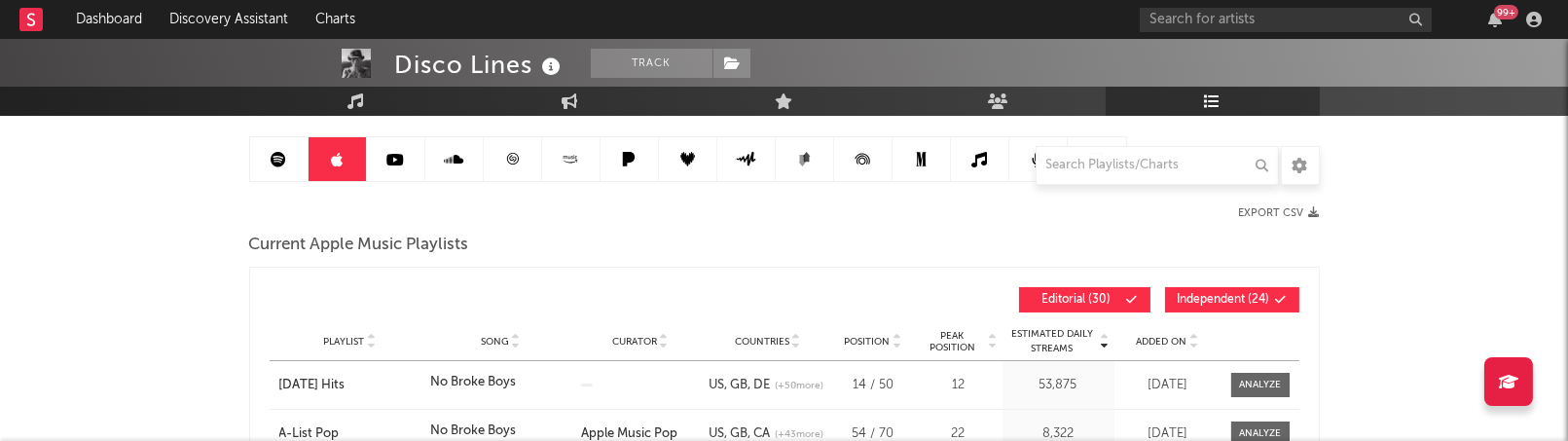
click at [1244, 298] on span "Independent ( 24 )" at bounding box center [1224, 300] width 92 height 12
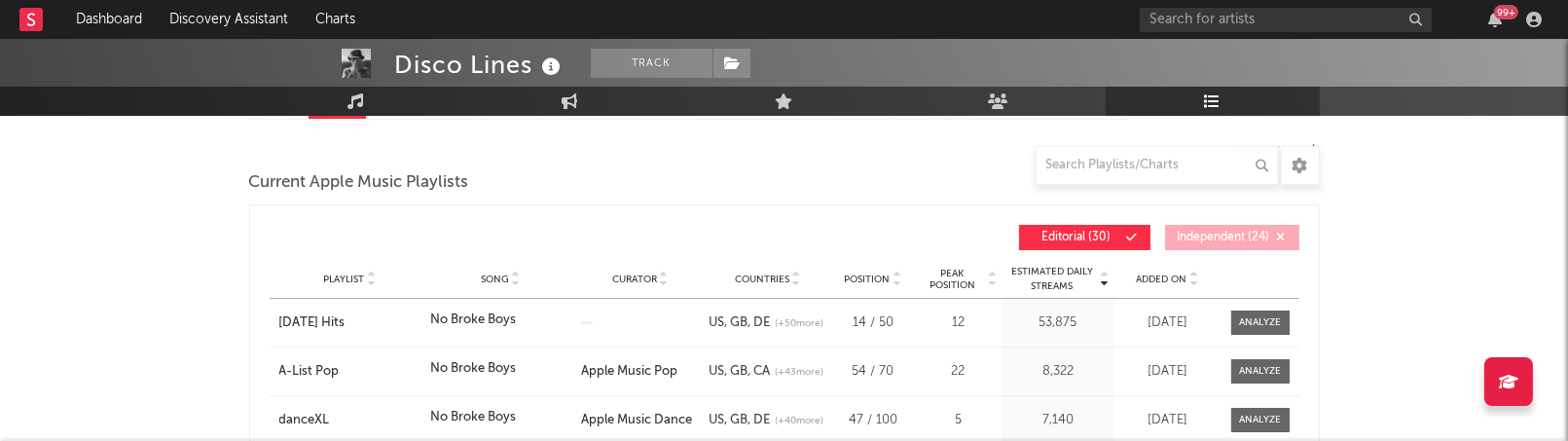
scroll to position [238, 0]
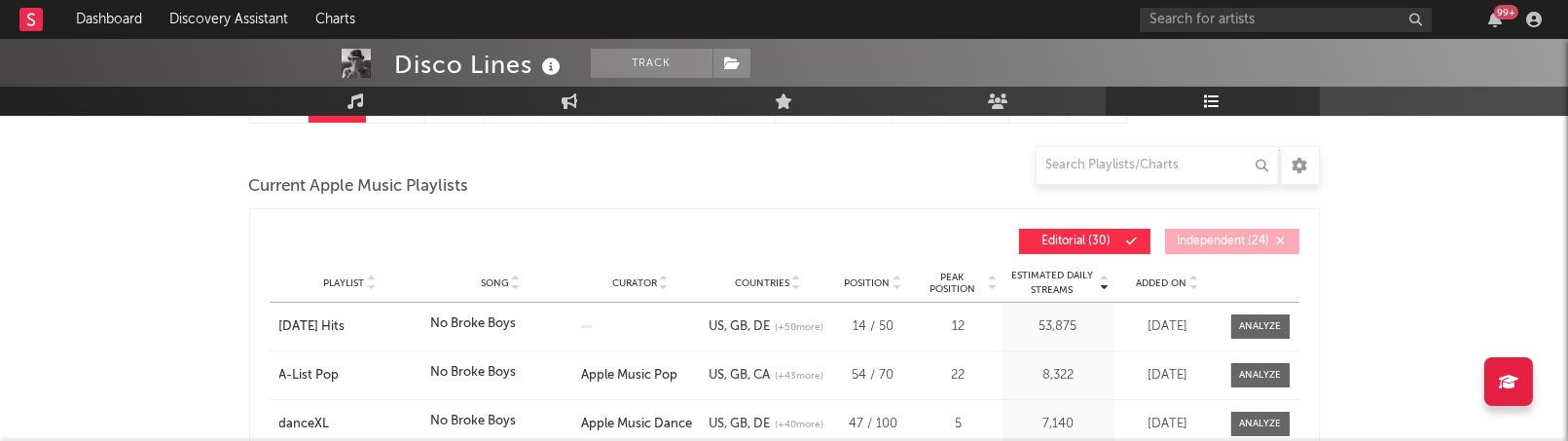
click at [494, 284] on span "Song" at bounding box center [495, 283] width 29 height 12
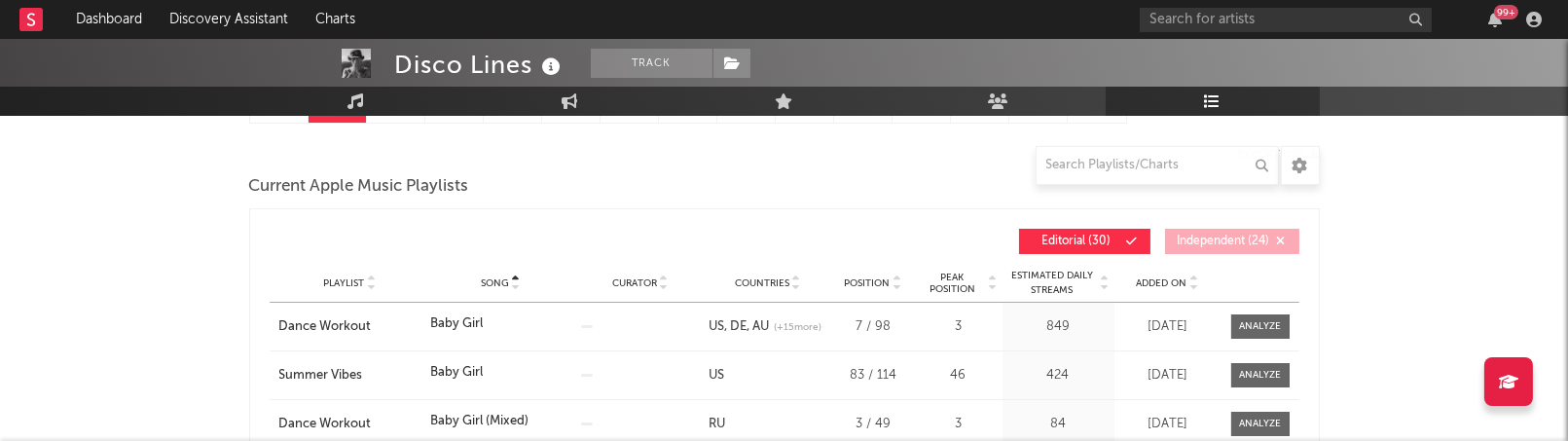
click at [494, 284] on span "Song" at bounding box center [495, 283] width 29 height 12
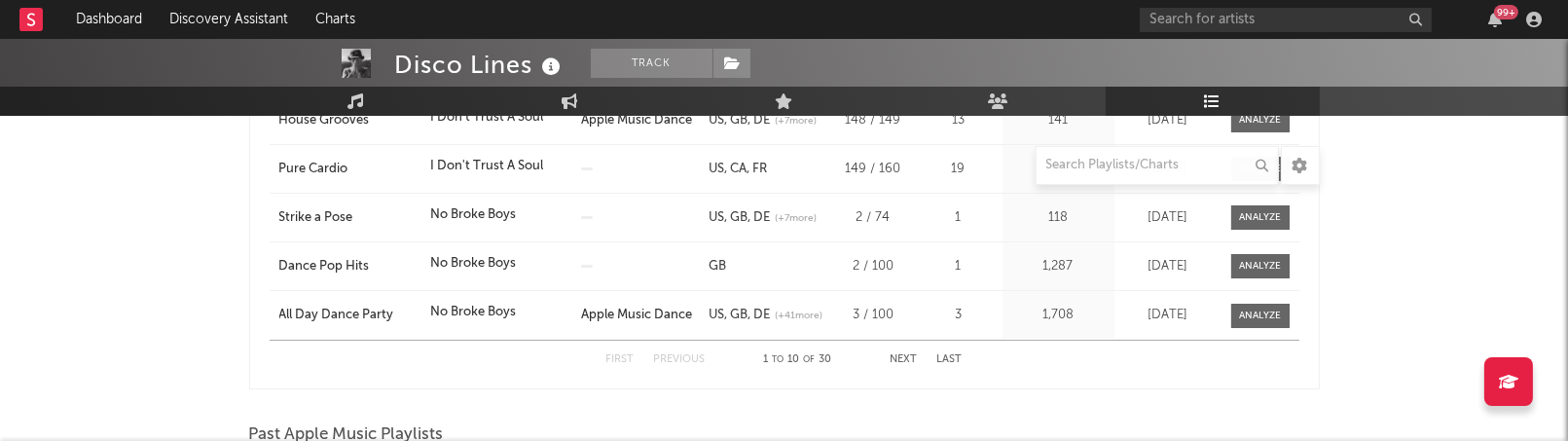
scroll to position [680, 0]
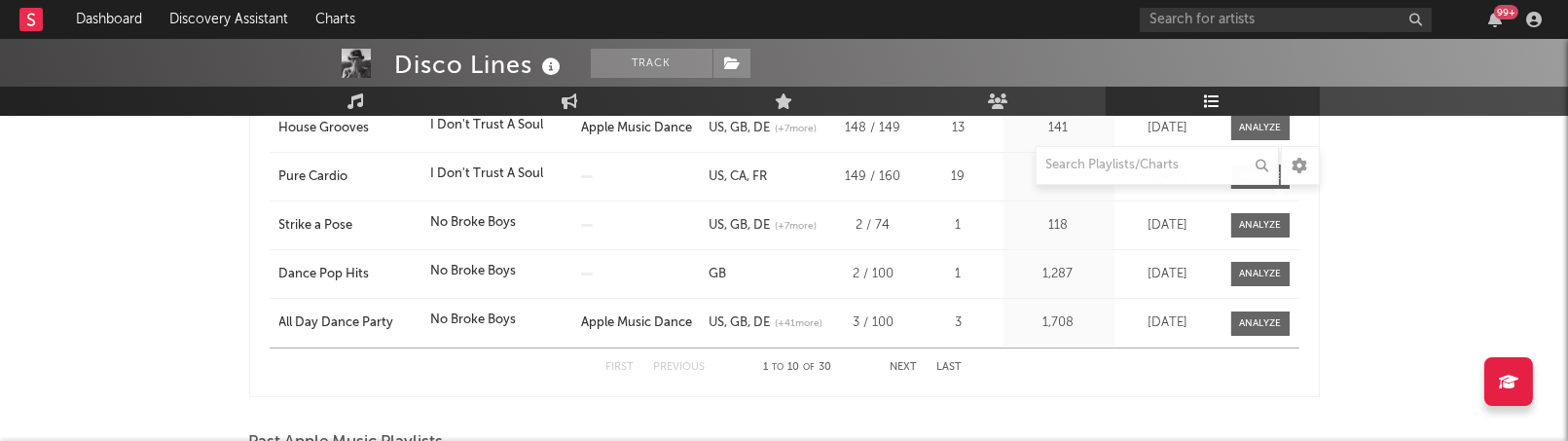
click at [903, 363] on button "Next" at bounding box center [905, 368] width 28 height 11
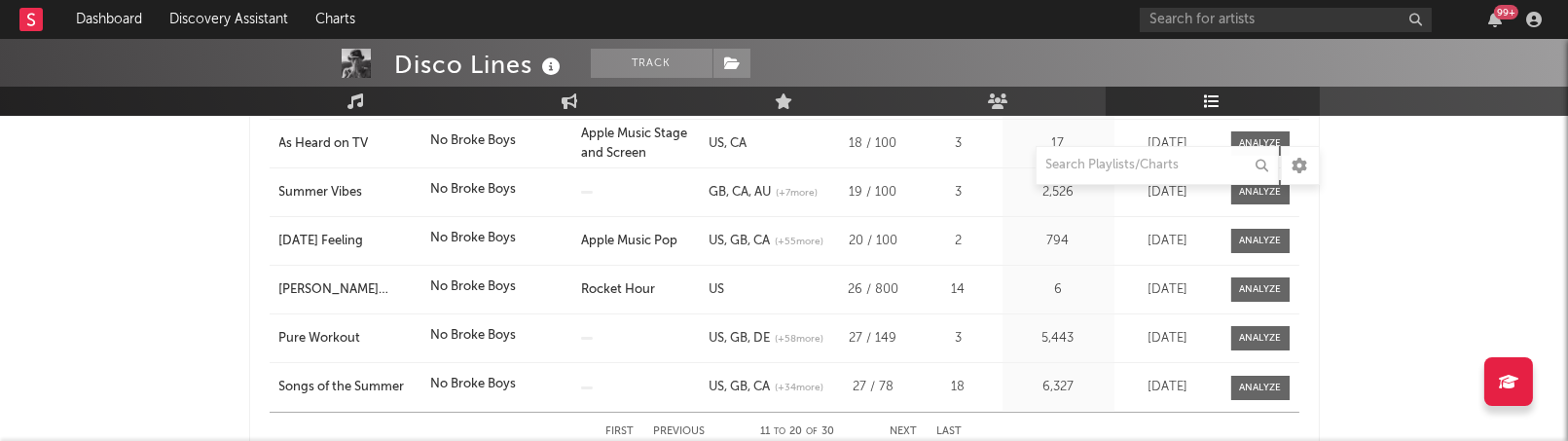
scroll to position [687, 0]
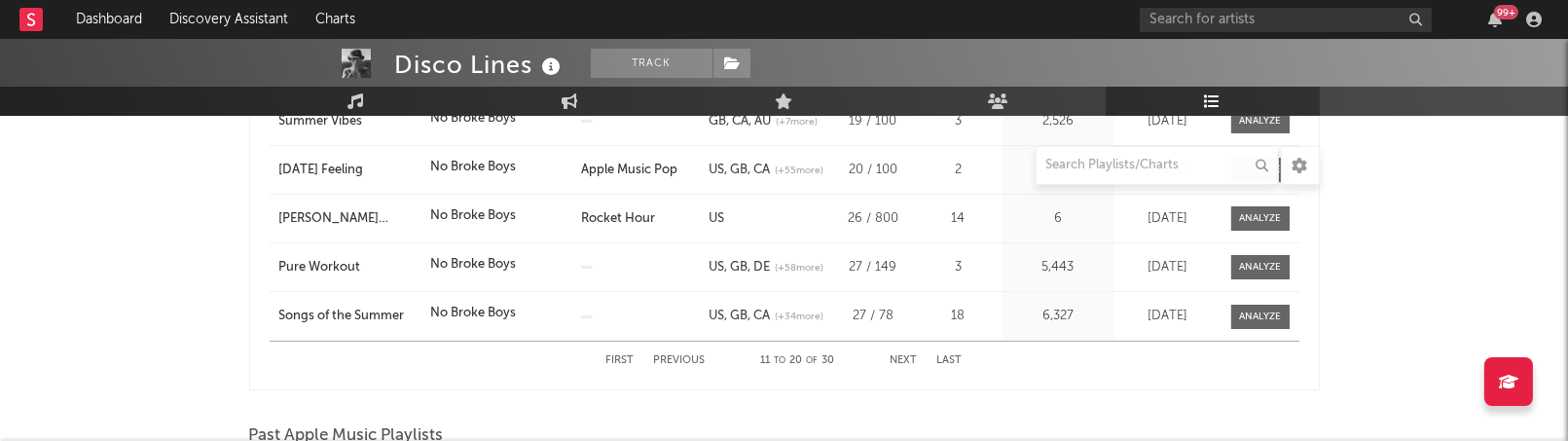
click at [903, 356] on button "Next" at bounding box center [905, 361] width 28 height 11
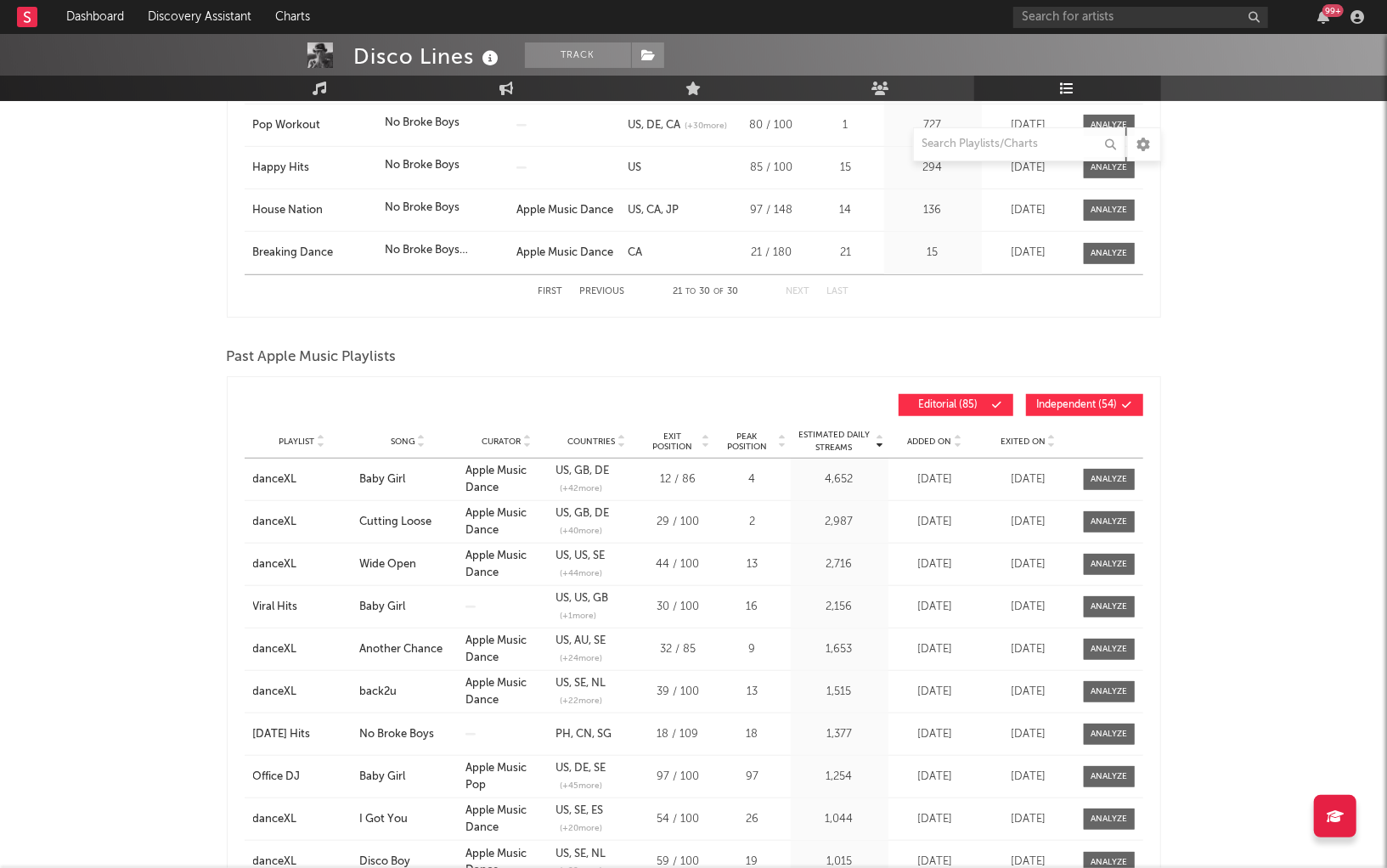
scroll to position [0, 0]
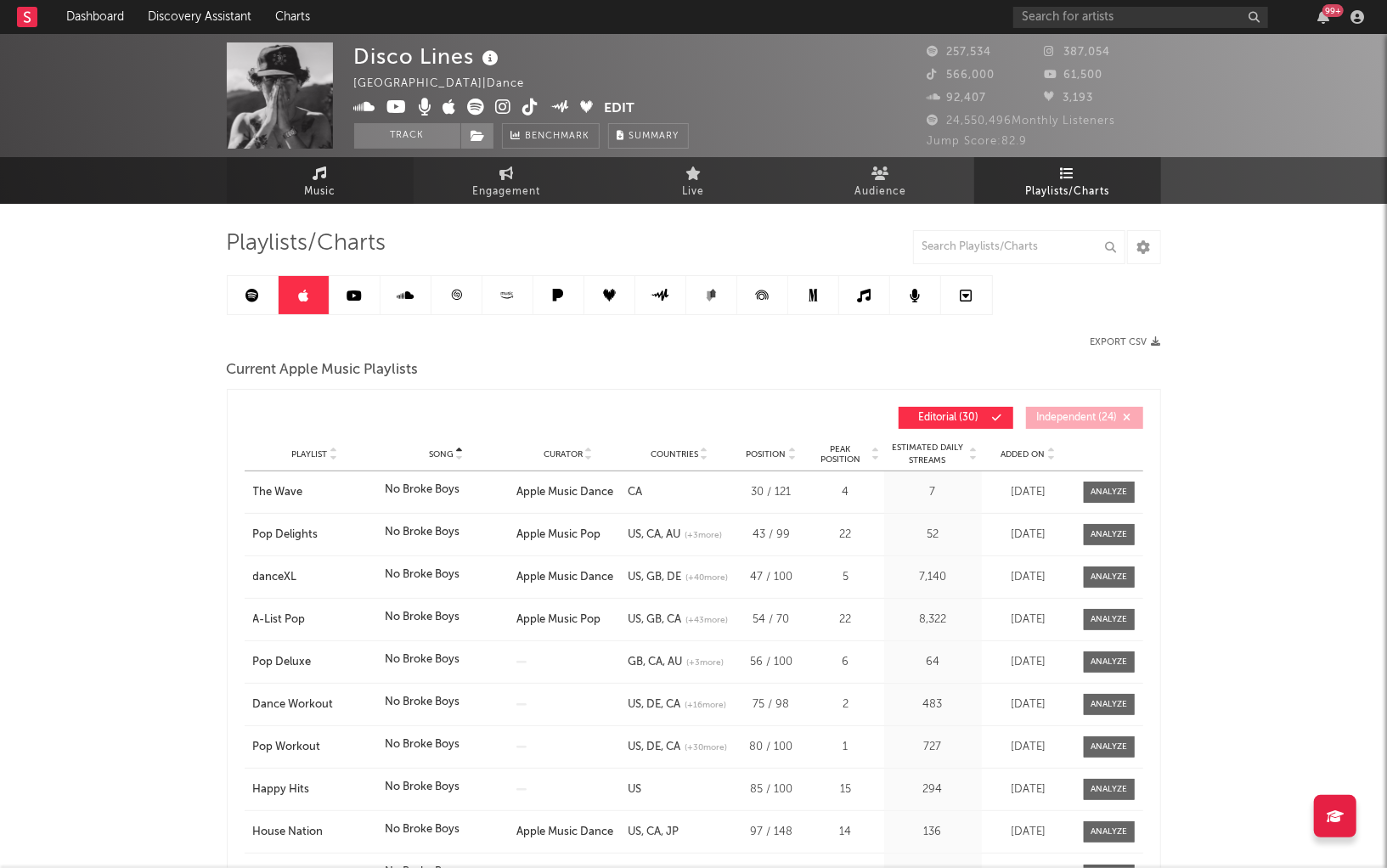
click at [354, 178] on link "Music" at bounding box center [320, 181] width 187 height 47
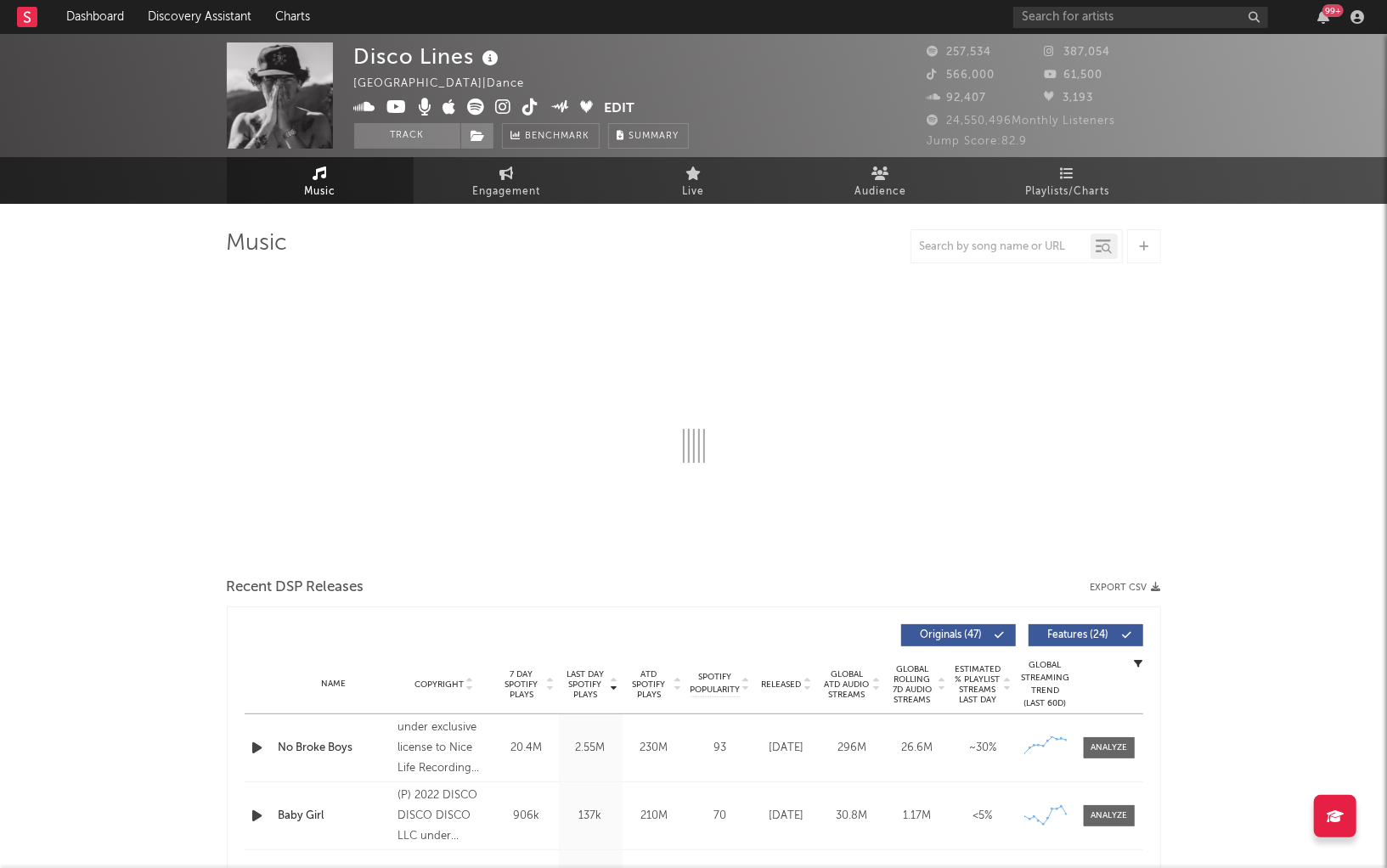
select select "6m"
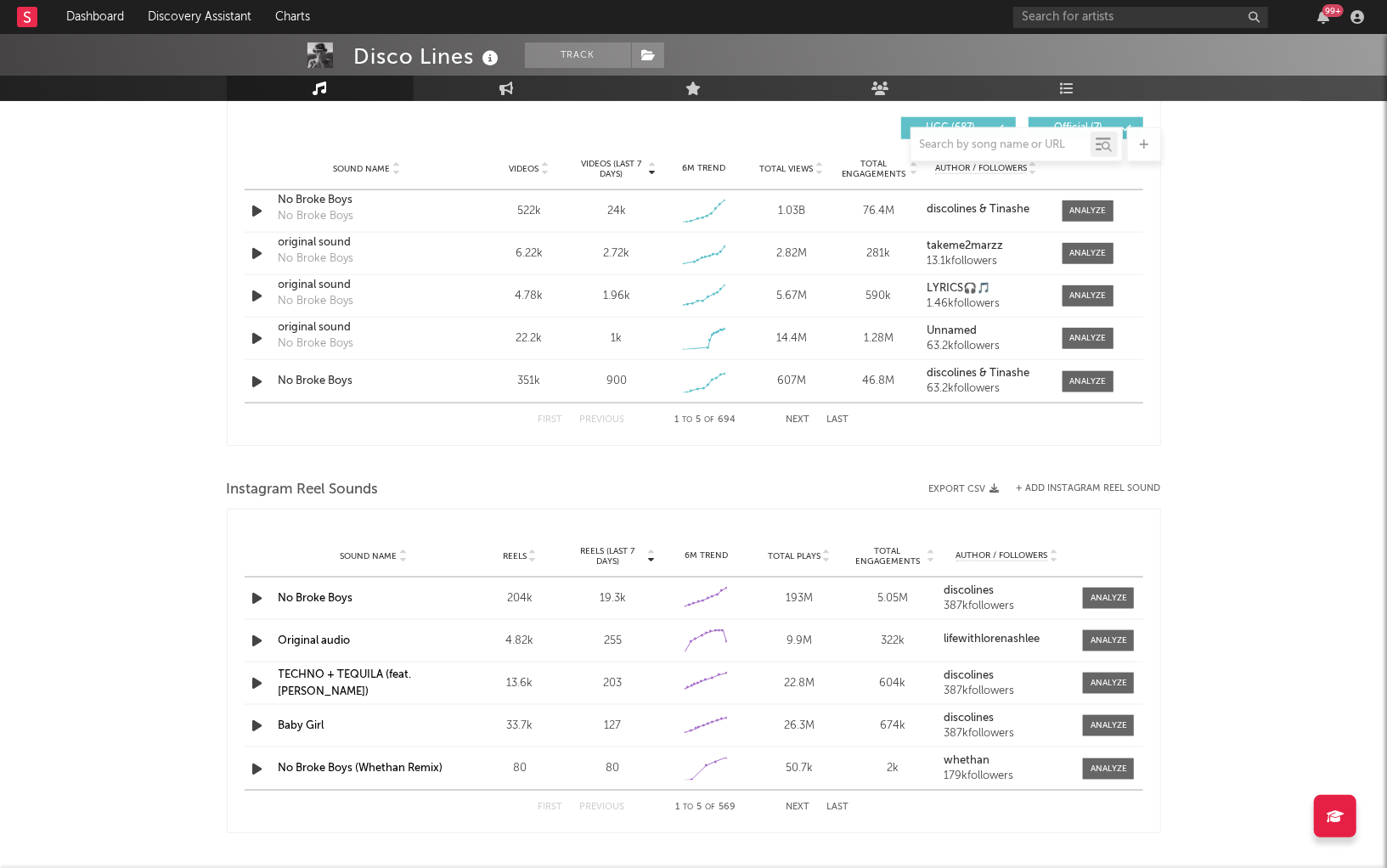
scroll to position [1149, 0]
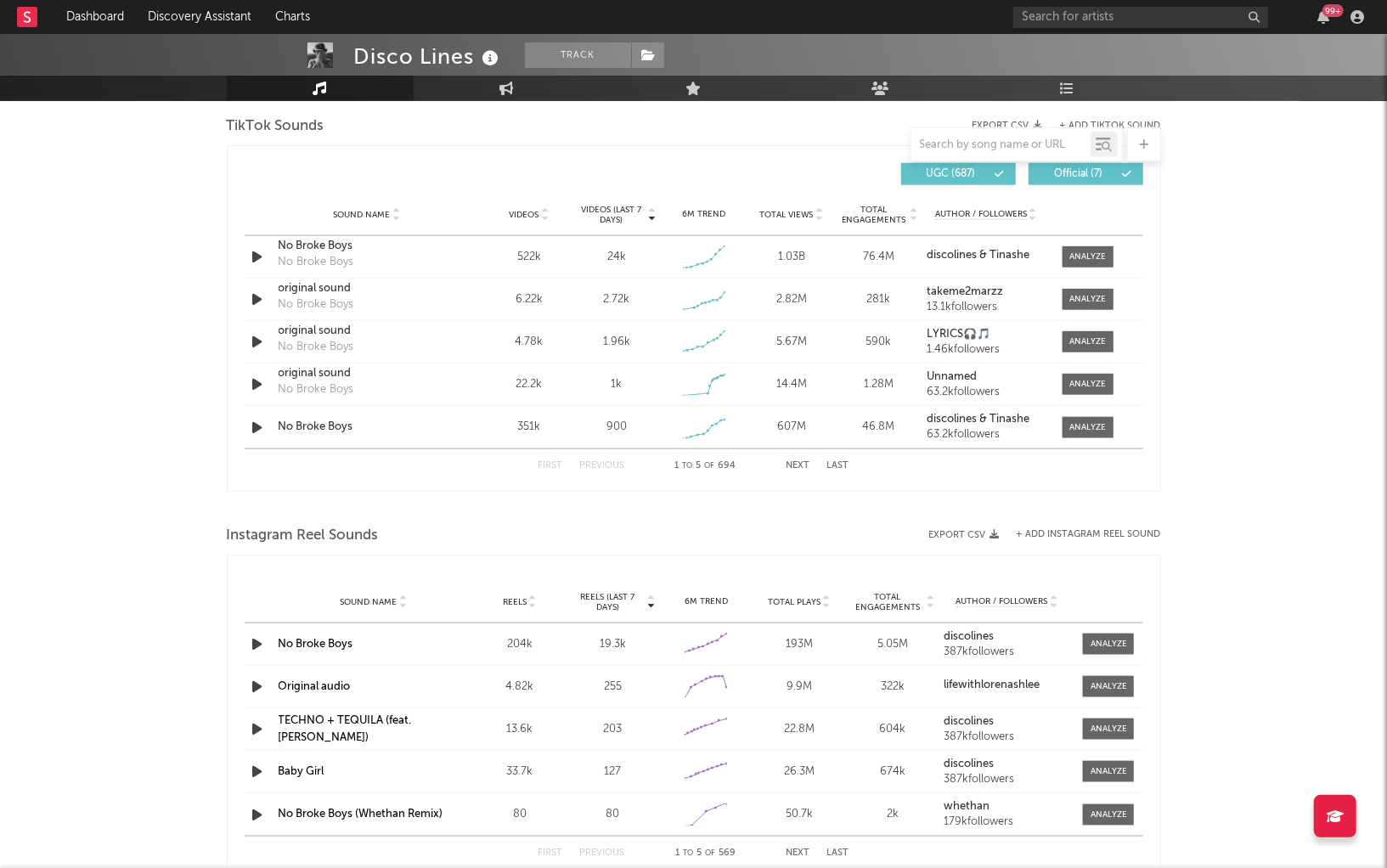
click at [790, 210] on span "Total Views" at bounding box center [786, 215] width 54 height 10
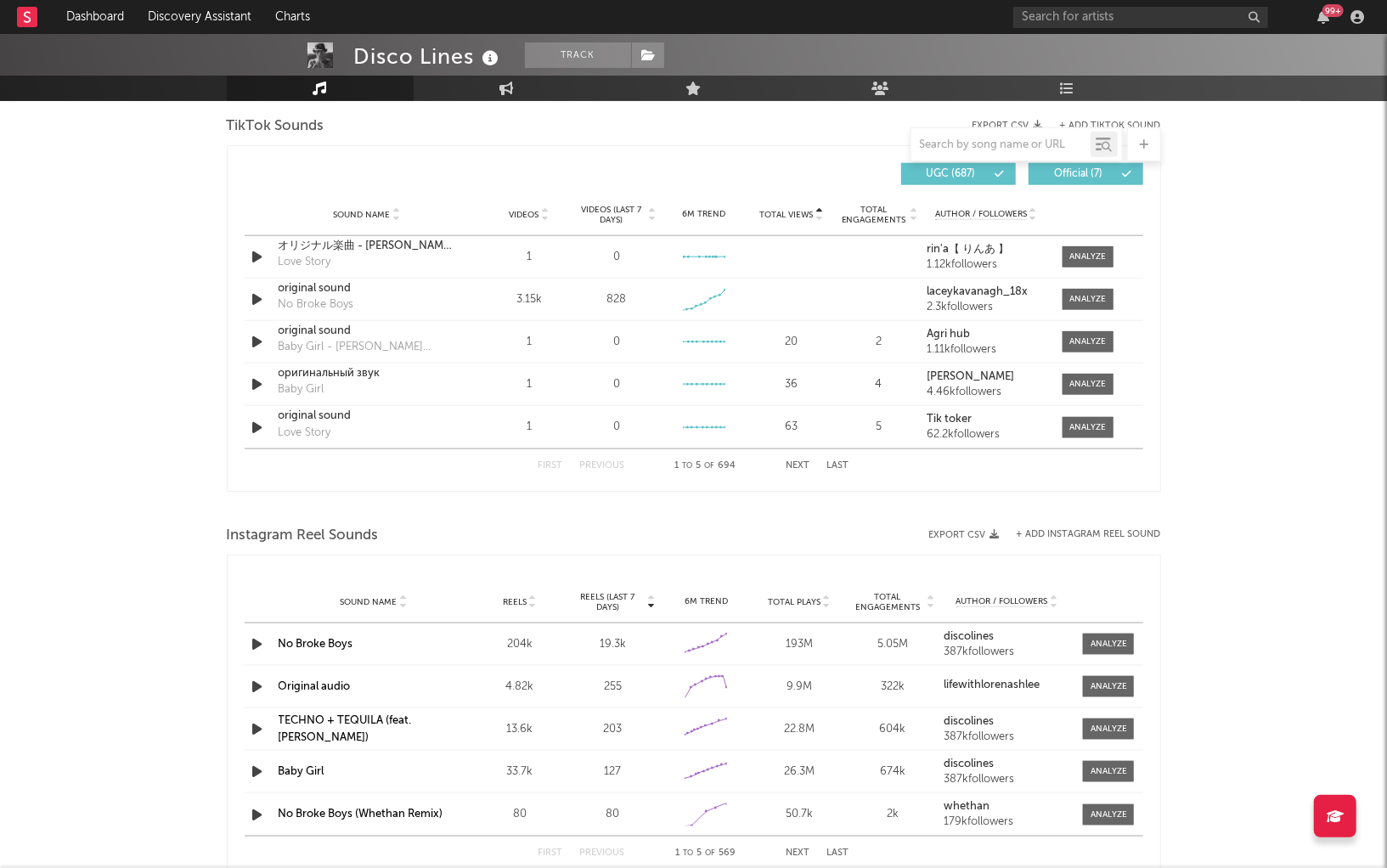
click at [790, 210] on span "Total Views" at bounding box center [786, 215] width 54 height 10
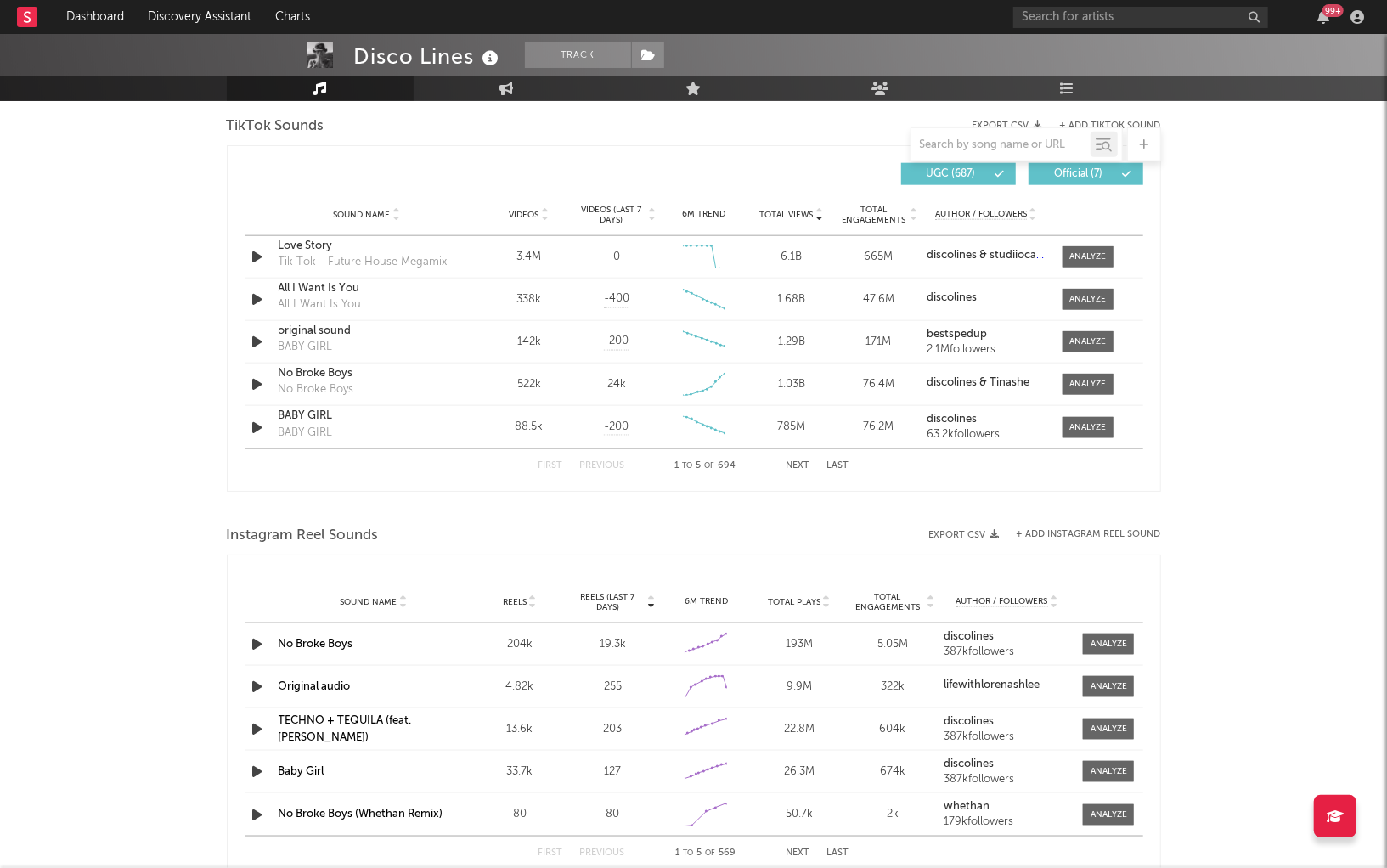
click at [789, 210] on span "Total Views" at bounding box center [786, 215] width 54 height 10
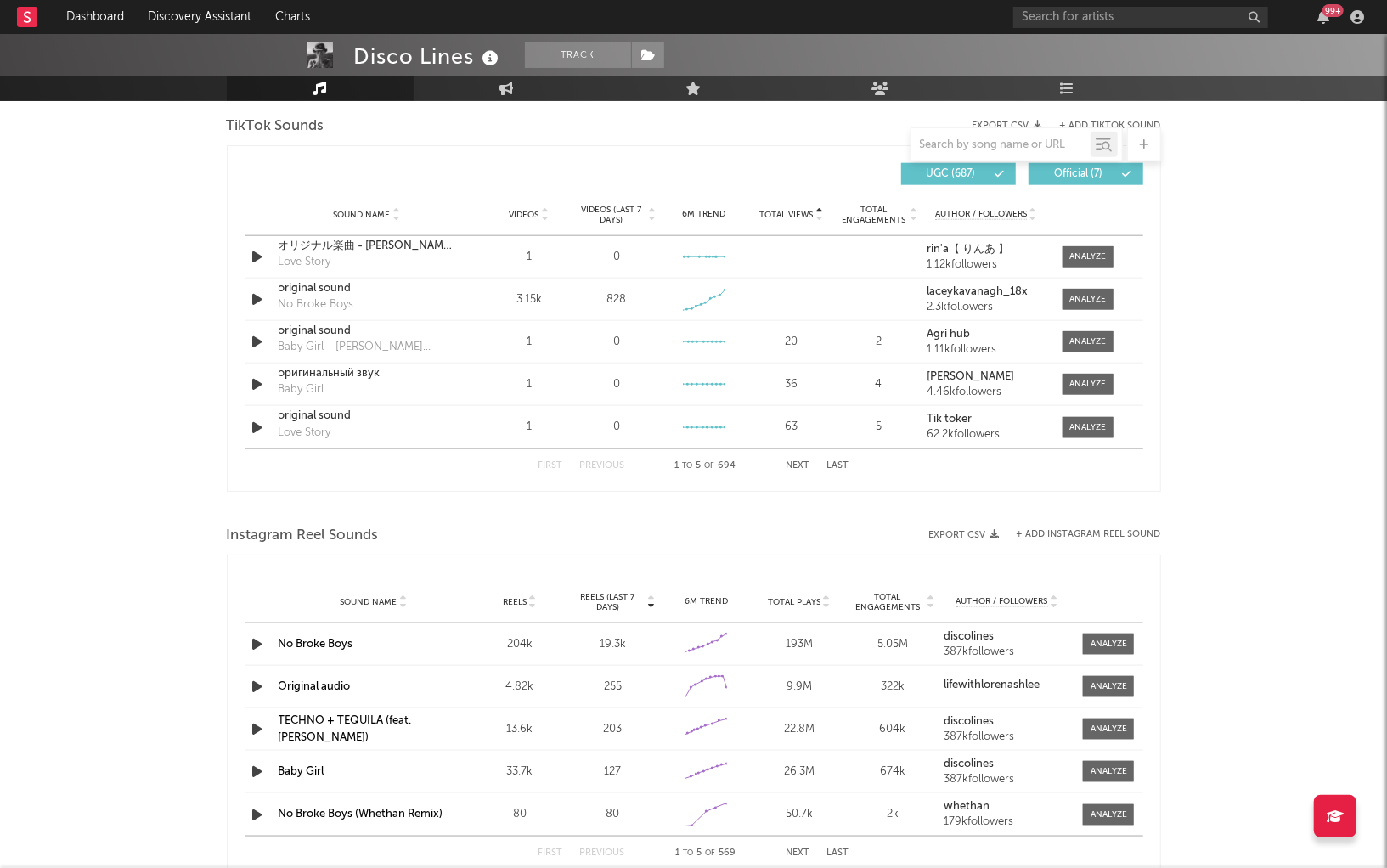
click at [810, 210] on span "Total Views" at bounding box center [786, 215] width 54 height 10
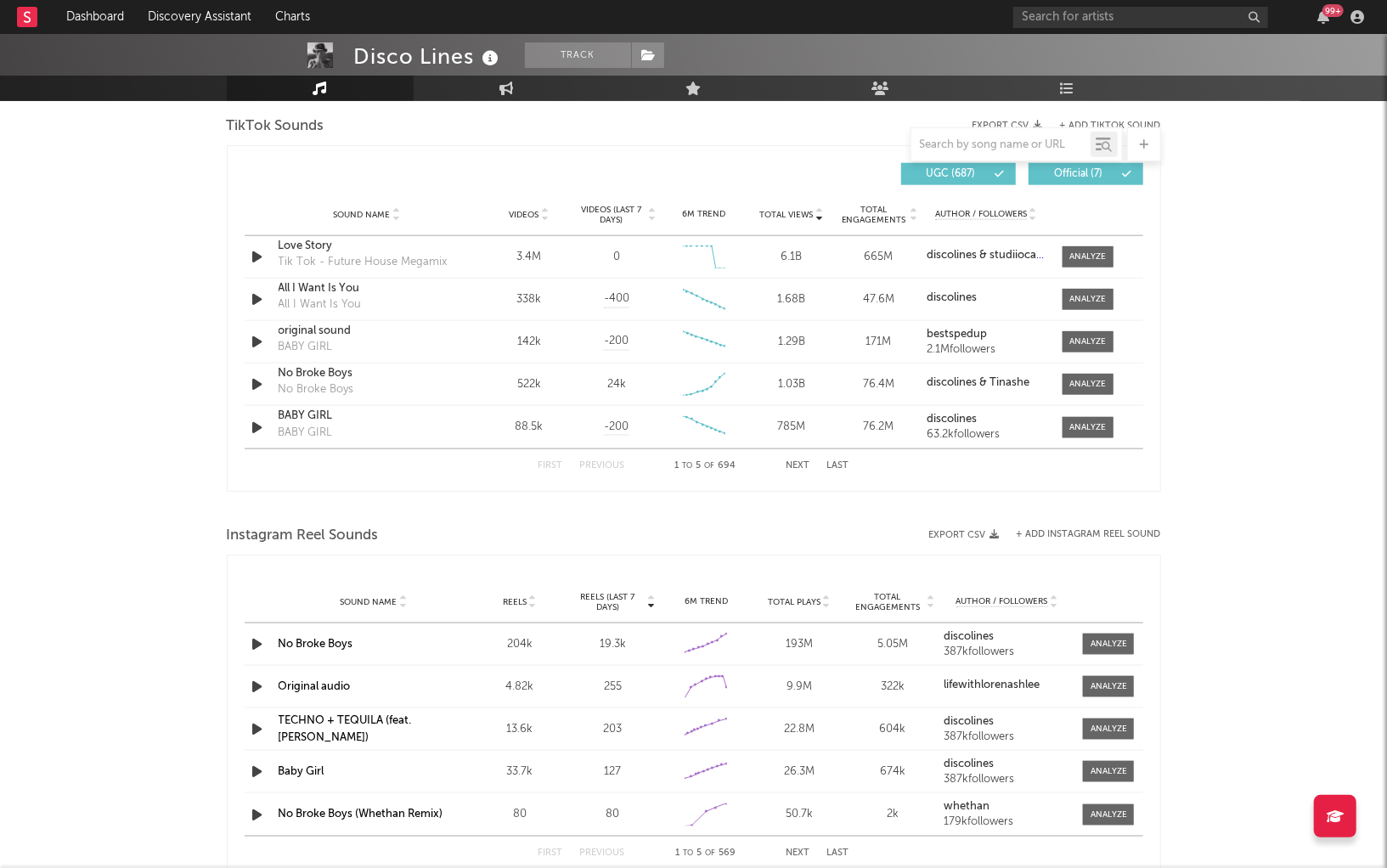
click at [928, 169] on span "UGC ( 687 )" at bounding box center [951, 174] width 78 height 10
drag, startPoint x: 801, startPoint y: 460, endPoint x: 801, endPoint y: 476, distance: 16.0
click at [801, 461] on button "Next" at bounding box center [799, 466] width 24 height 10
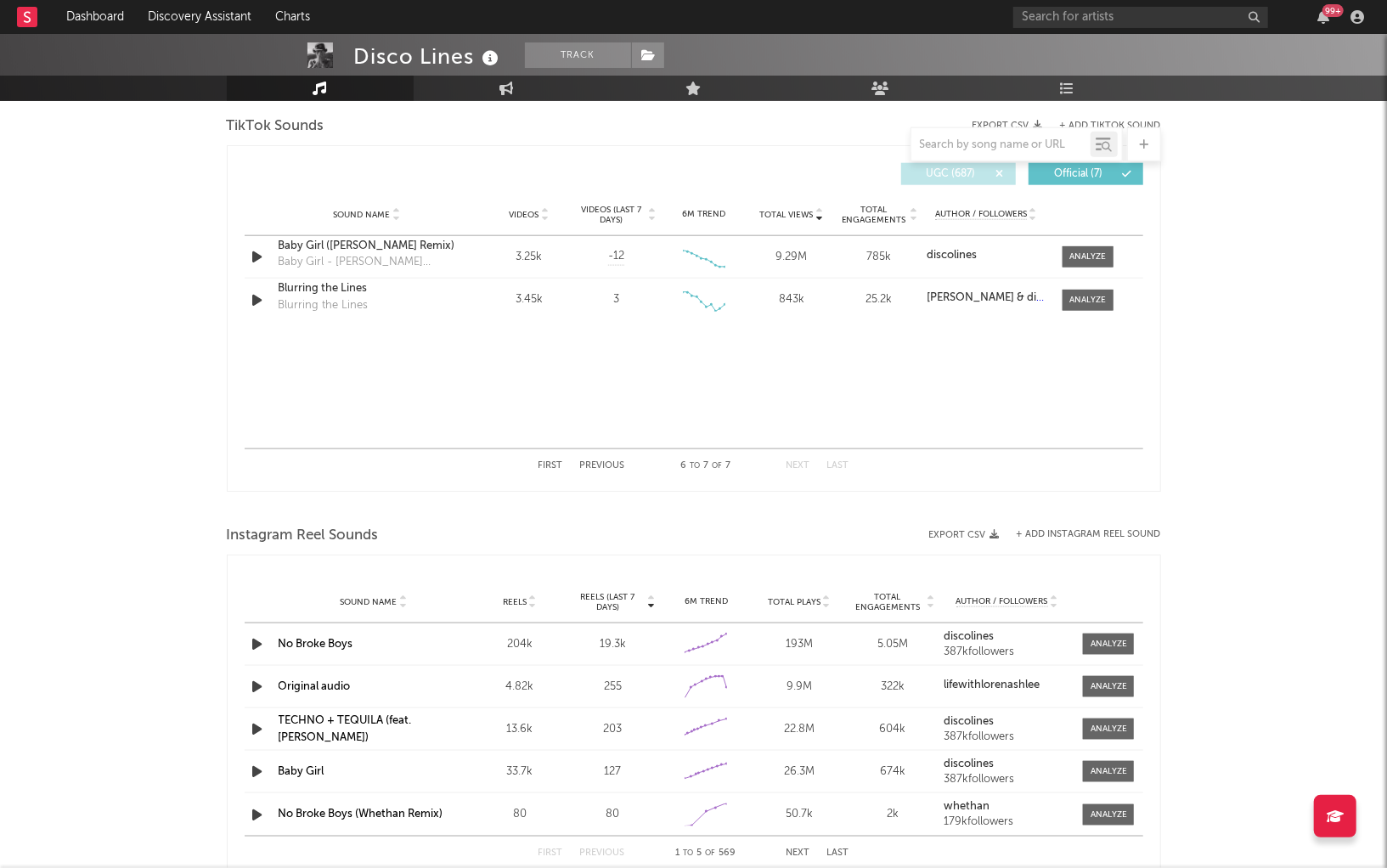
click at [595, 454] on div "First Previous 6 to 7 of 7 Next Last" at bounding box center [694, 466] width 311 height 33
click at [601, 461] on button "Previous" at bounding box center [603, 466] width 45 height 10
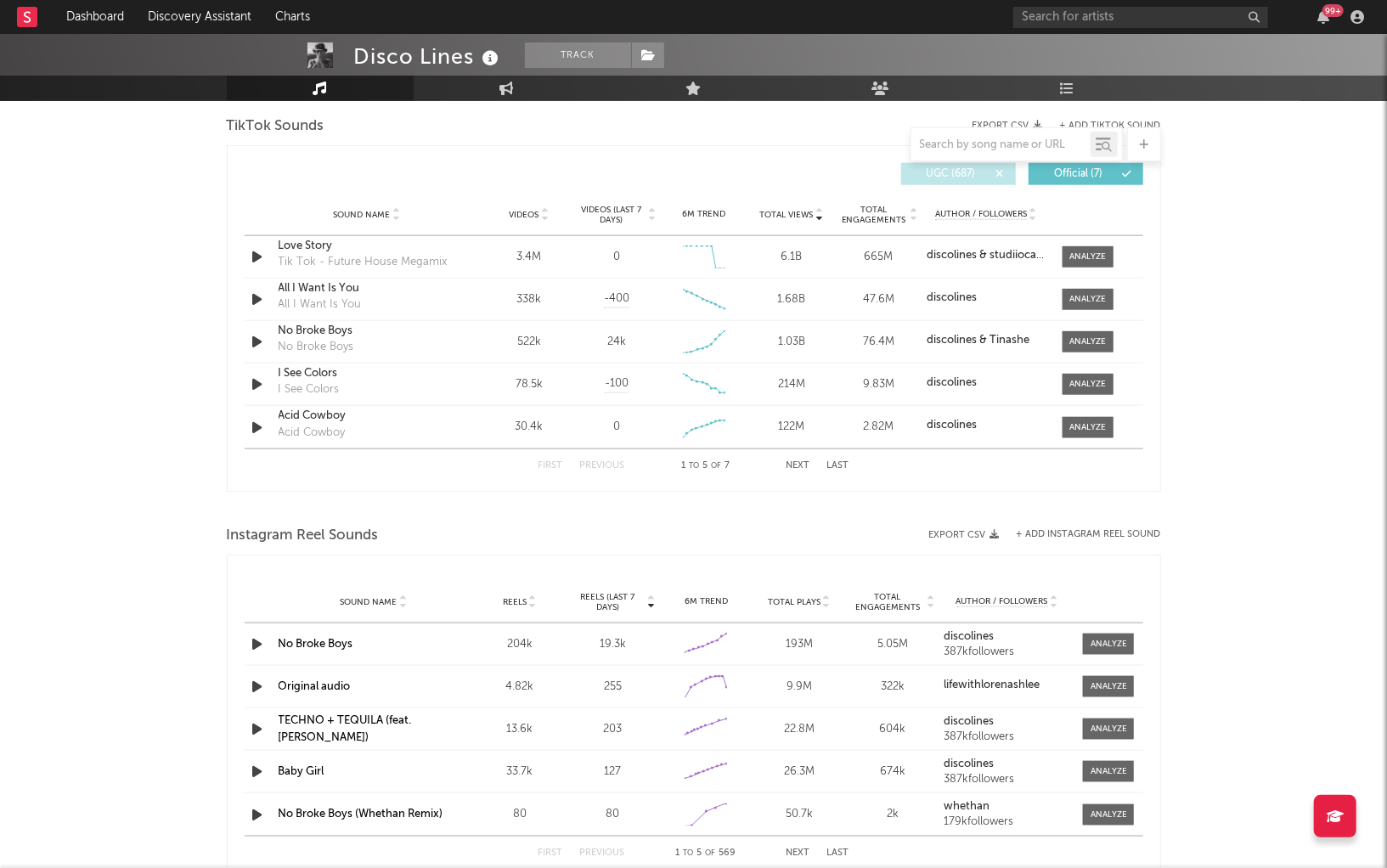
click at [365, 208] on div "Sound Name" at bounding box center [368, 214] width 178 height 13
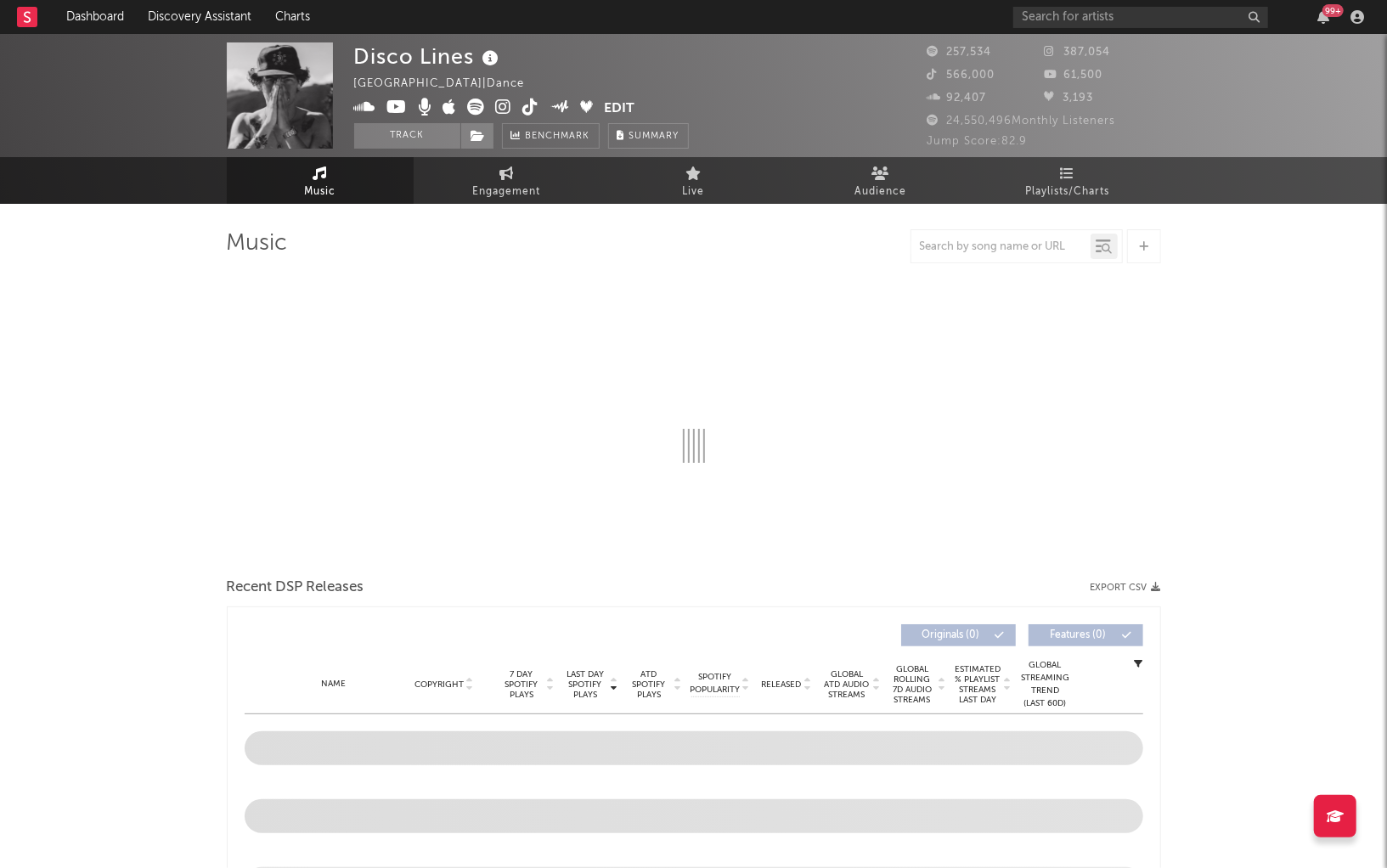
select select "6m"
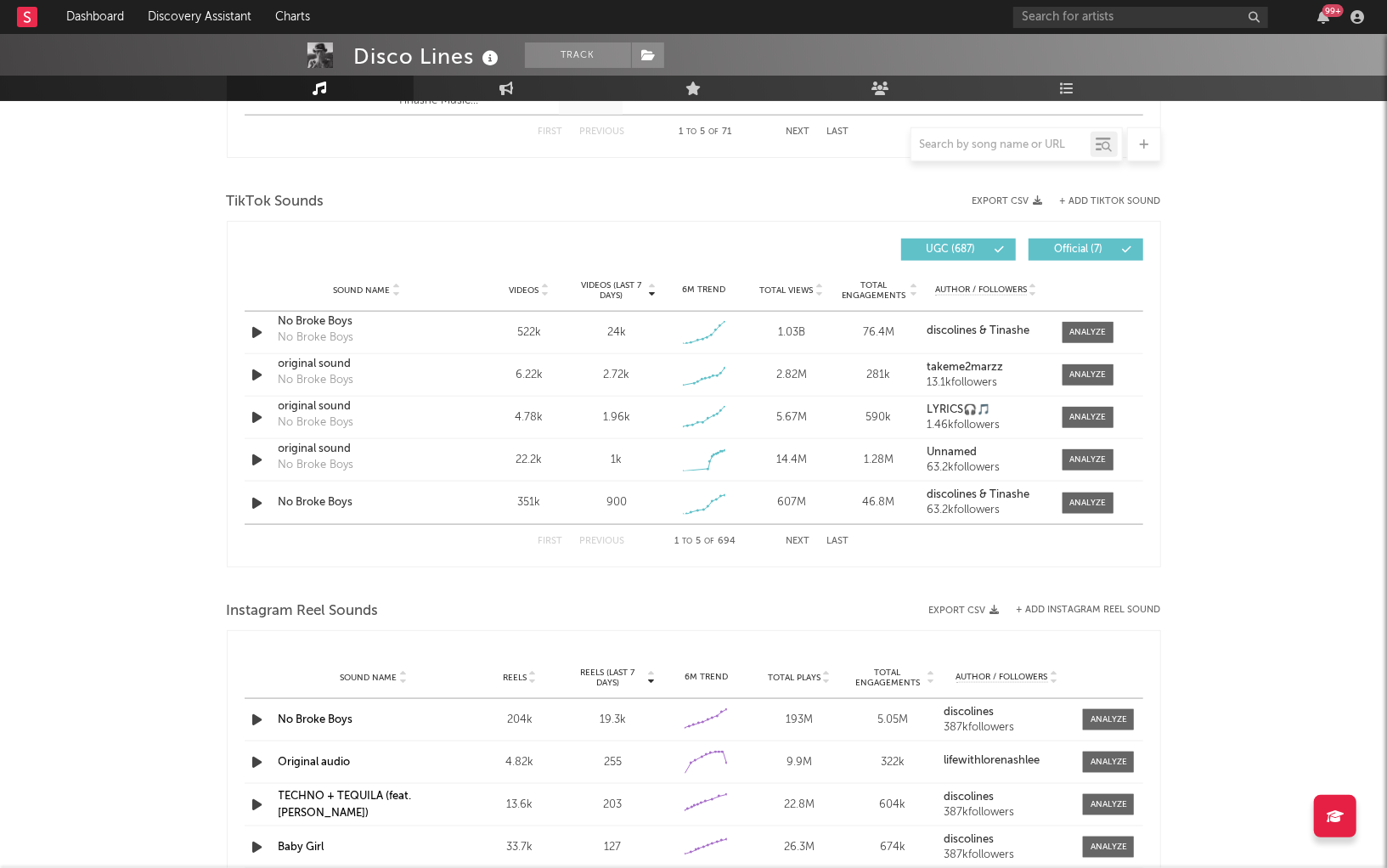
scroll to position [1079, 0]
